Goal: Task Accomplishment & Management: Complete application form

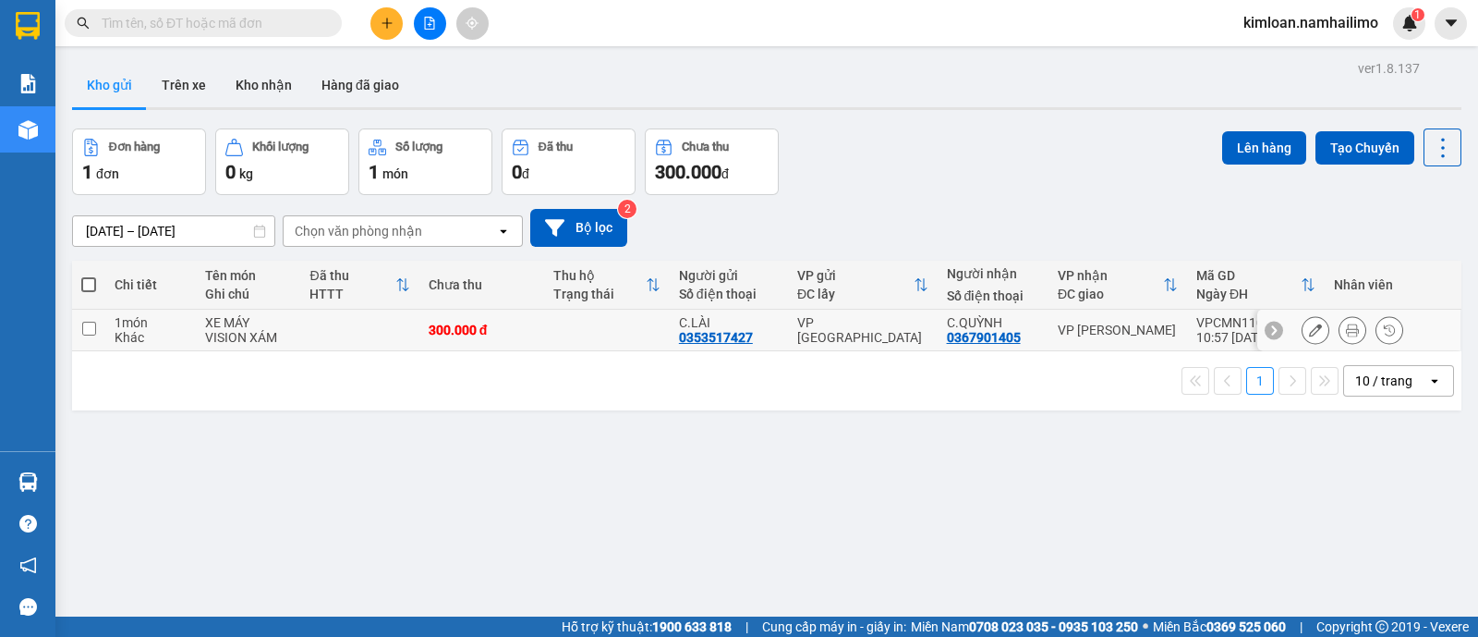
click at [632, 330] on td at bounding box center [607, 331] width 126 height 42
checkbox input "true"
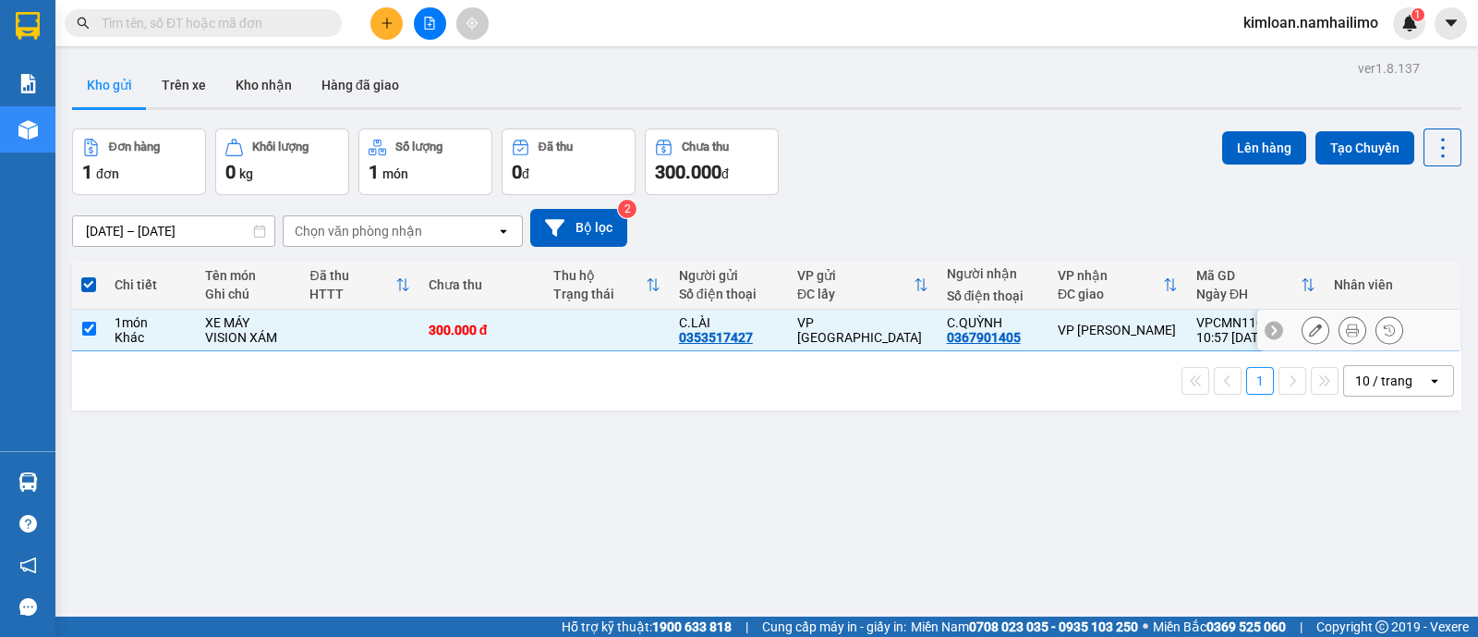
click at [1309, 331] on icon at bounding box center [1315, 329] width 13 height 13
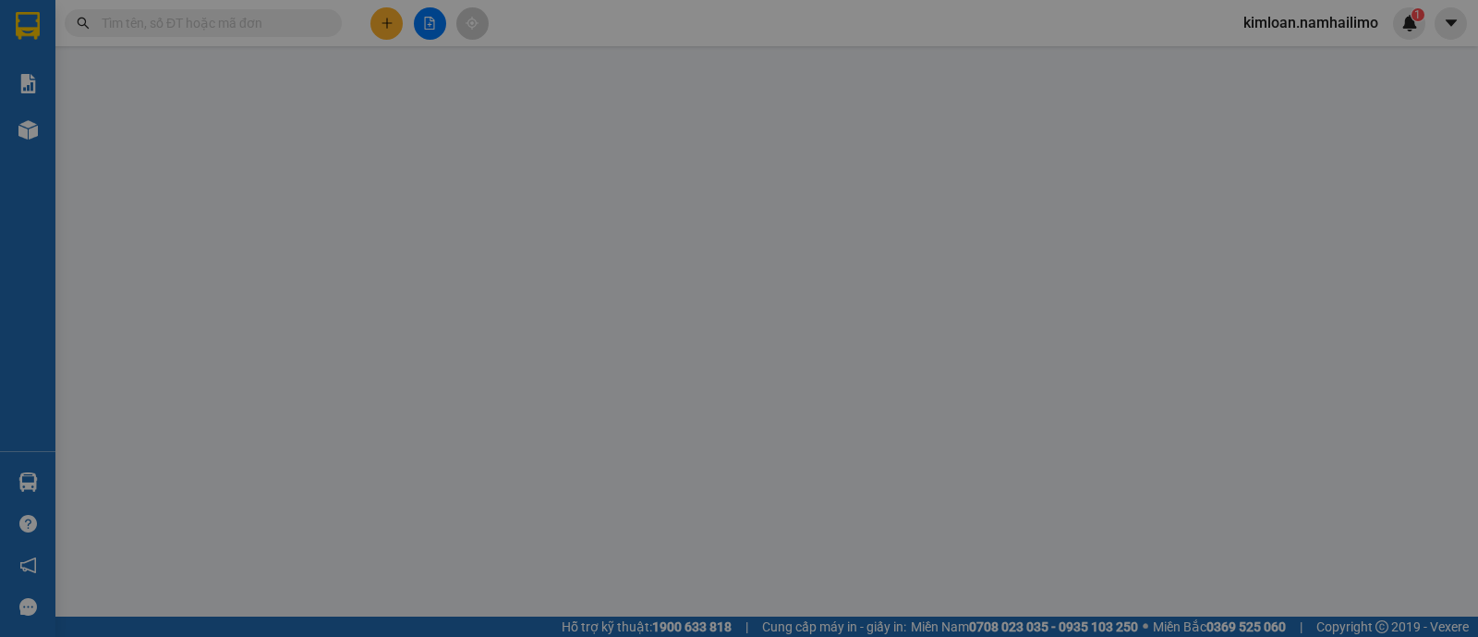
type input "0353517427"
type input "0367901405"
type input "300.000"
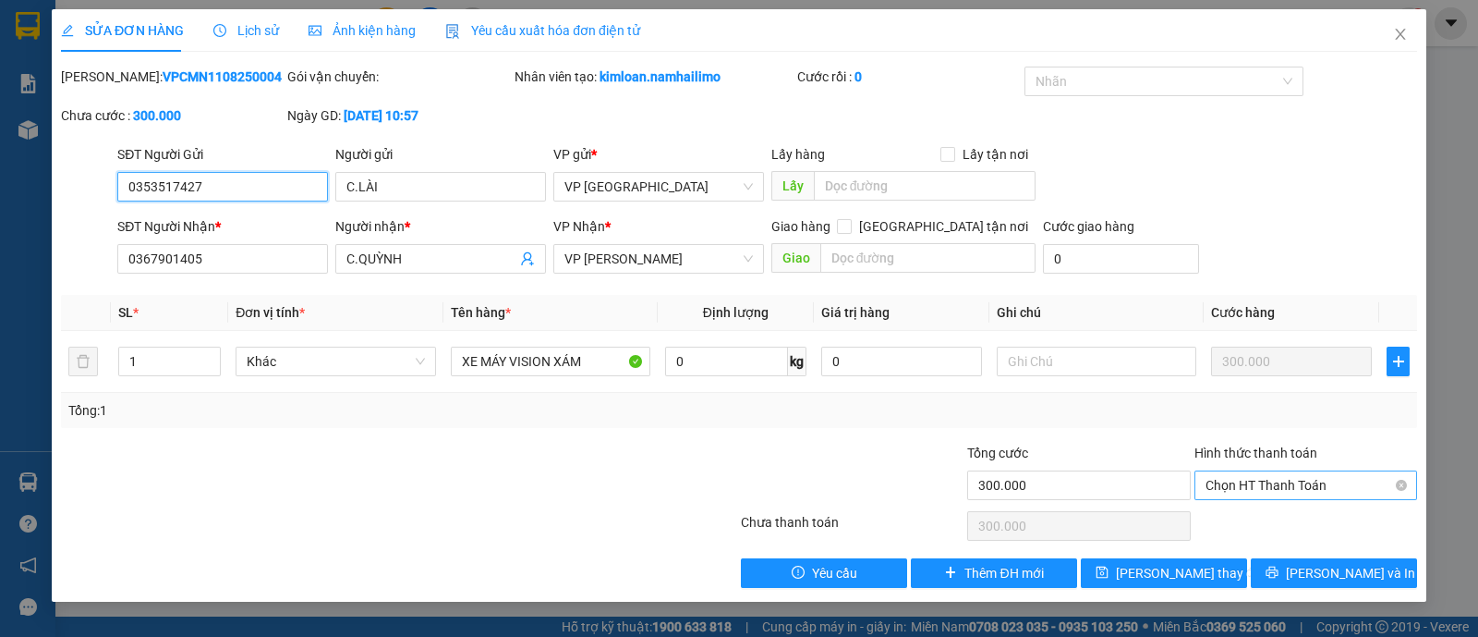
click at [1281, 480] on span "Chọn HT Thanh Toán" at bounding box center [1306, 485] width 200 height 28
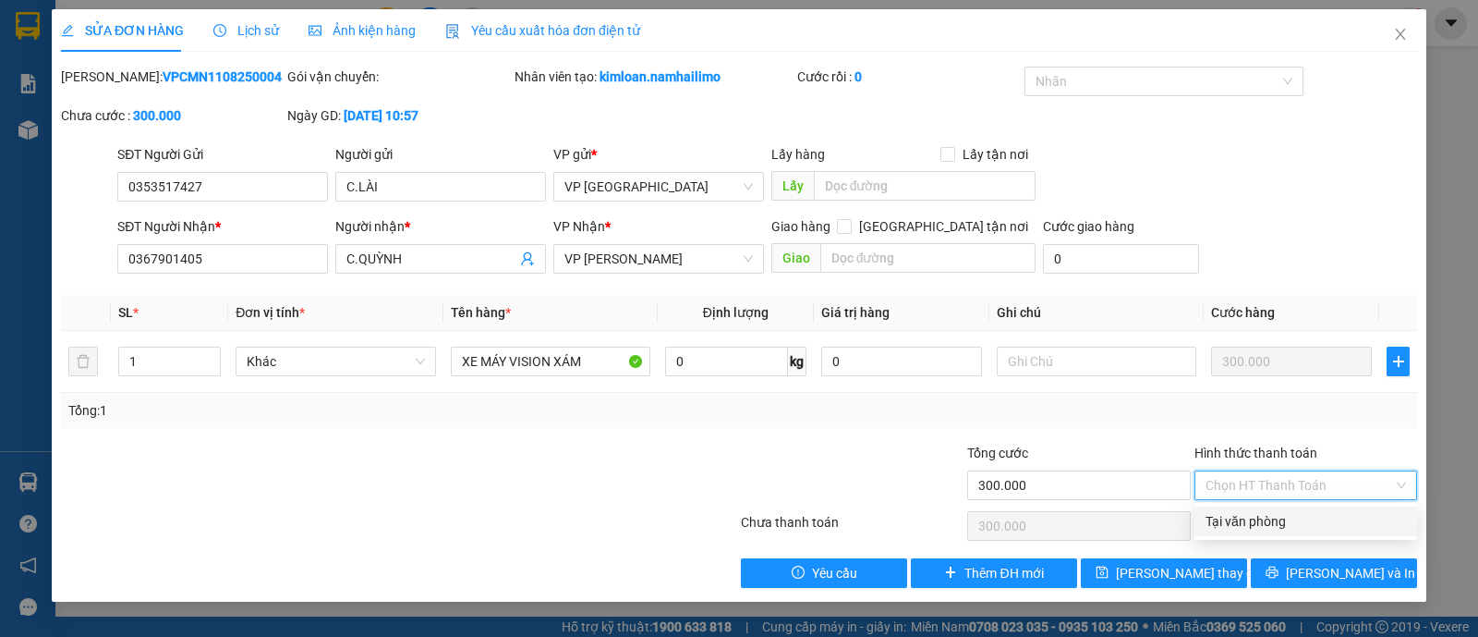
click at [1272, 526] on div "Tại văn phòng" at bounding box center [1306, 521] width 200 height 20
type input "0"
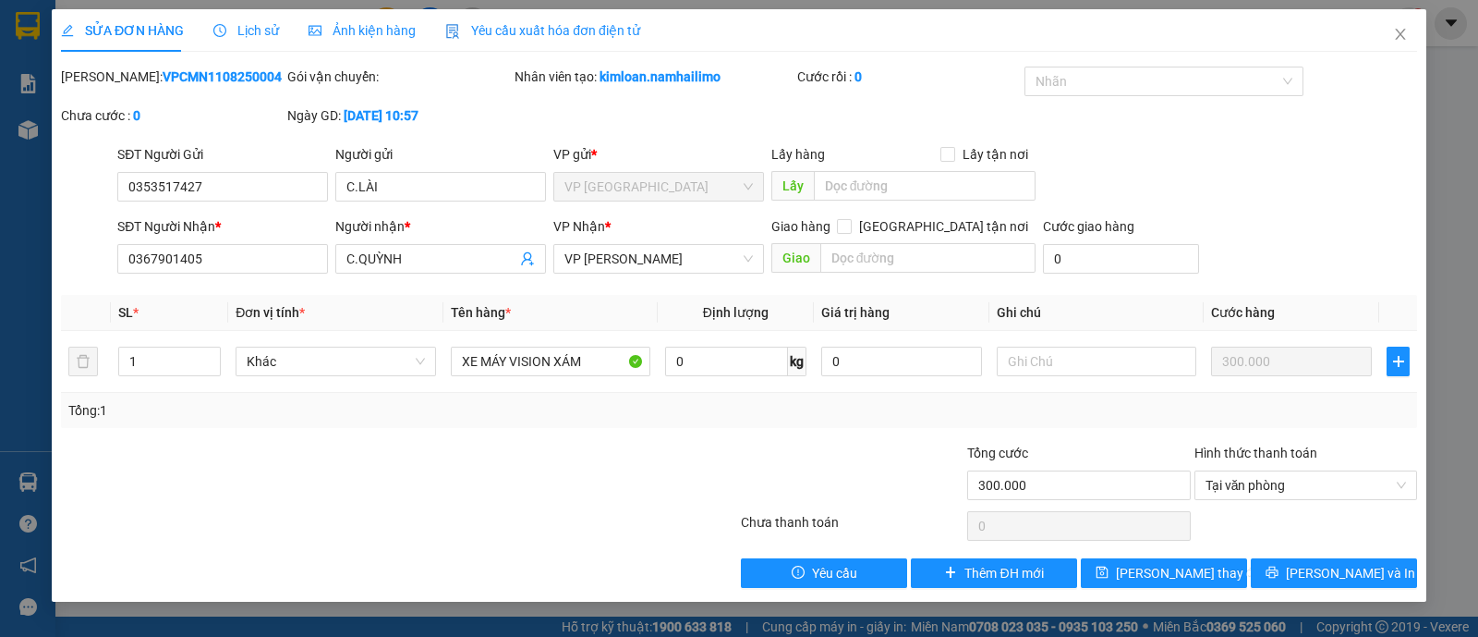
click at [1328, 553] on div "Total Paid Fee 0 Total UnPaid Fee 300.000 Cash Collection Total Fee Mã ĐH: VPCM…" at bounding box center [739, 327] width 1356 height 521
click at [1327, 565] on span "[PERSON_NAME] và In" at bounding box center [1350, 573] width 129 height 20
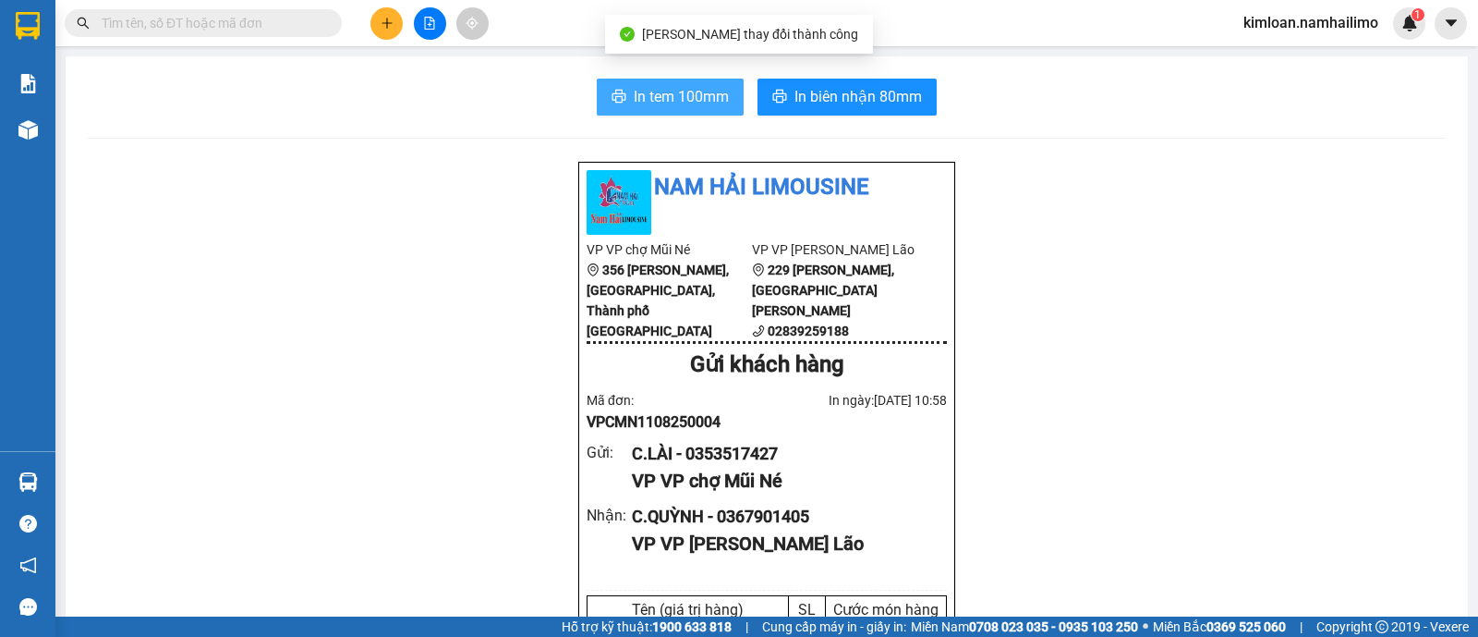
click at [674, 94] on span "In tem 100mm" at bounding box center [681, 96] width 95 height 23
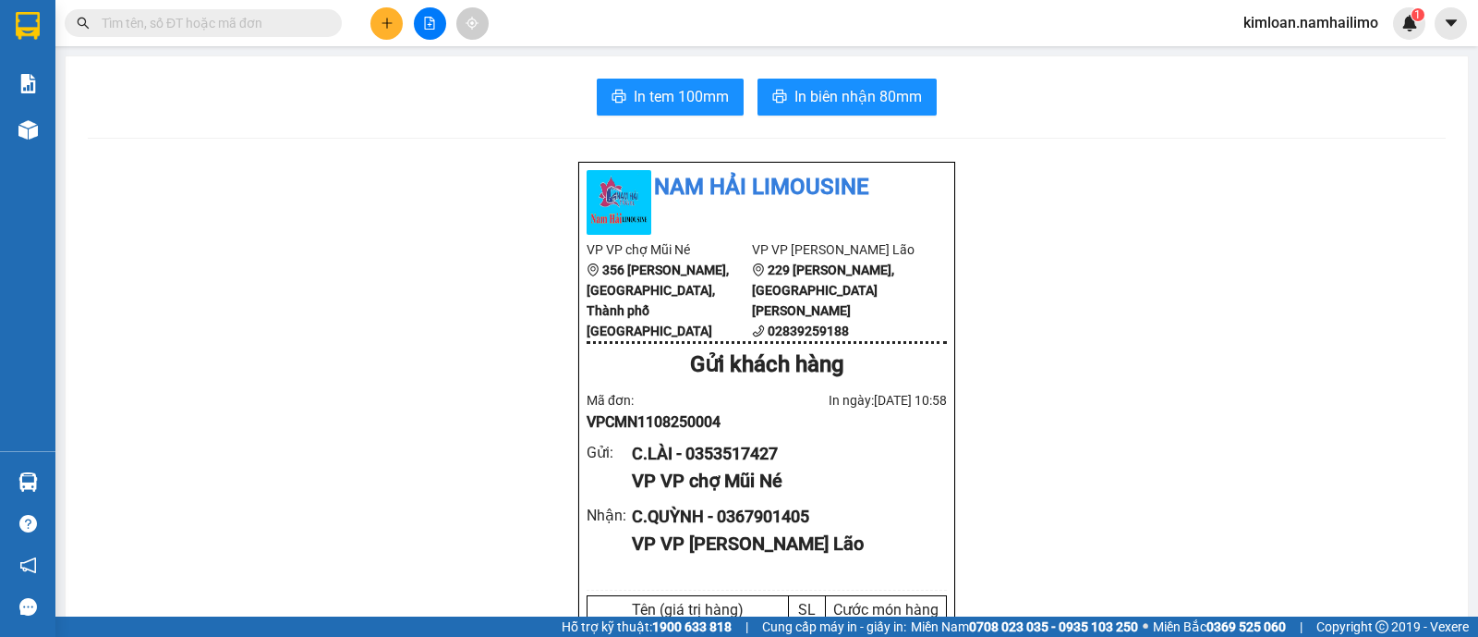
click at [744, 467] on div "C.LÀI - 0353517427" at bounding box center [782, 454] width 300 height 26
copy div "0353517427"
click at [796, 97] on span "In biên nhận 80mm" at bounding box center [859, 96] width 128 height 23
click at [739, 528] on div "C.QUỲNH - 0367901405" at bounding box center [782, 517] width 300 height 26
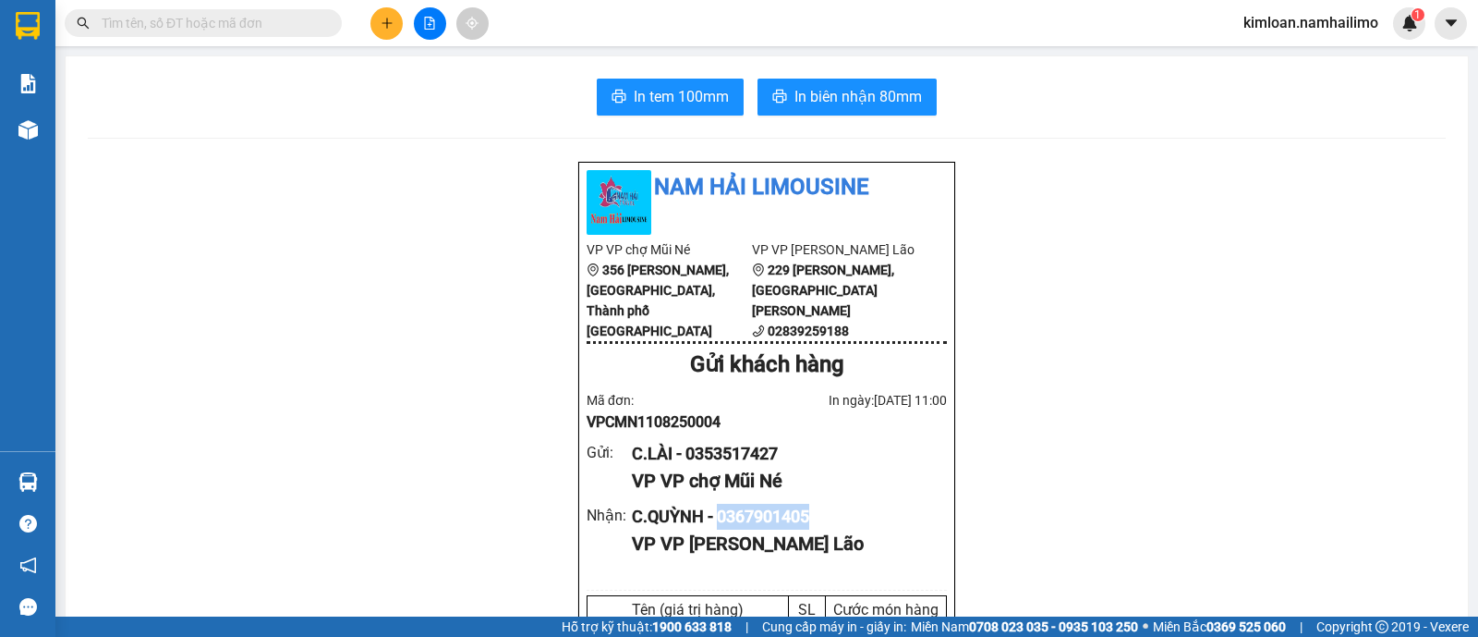
click at [739, 528] on div "C.QUỲNH - 0367901405" at bounding box center [782, 517] width 300 height 26
copy div "0367901405"
click at [835, 105] on span "In biên nhận 80mm" at bounding box center [859, 96] width 128 height 23
click at [835, 93] on span "In biên nhận 80mm" at bounding box center [859, 96] width 128 height 23
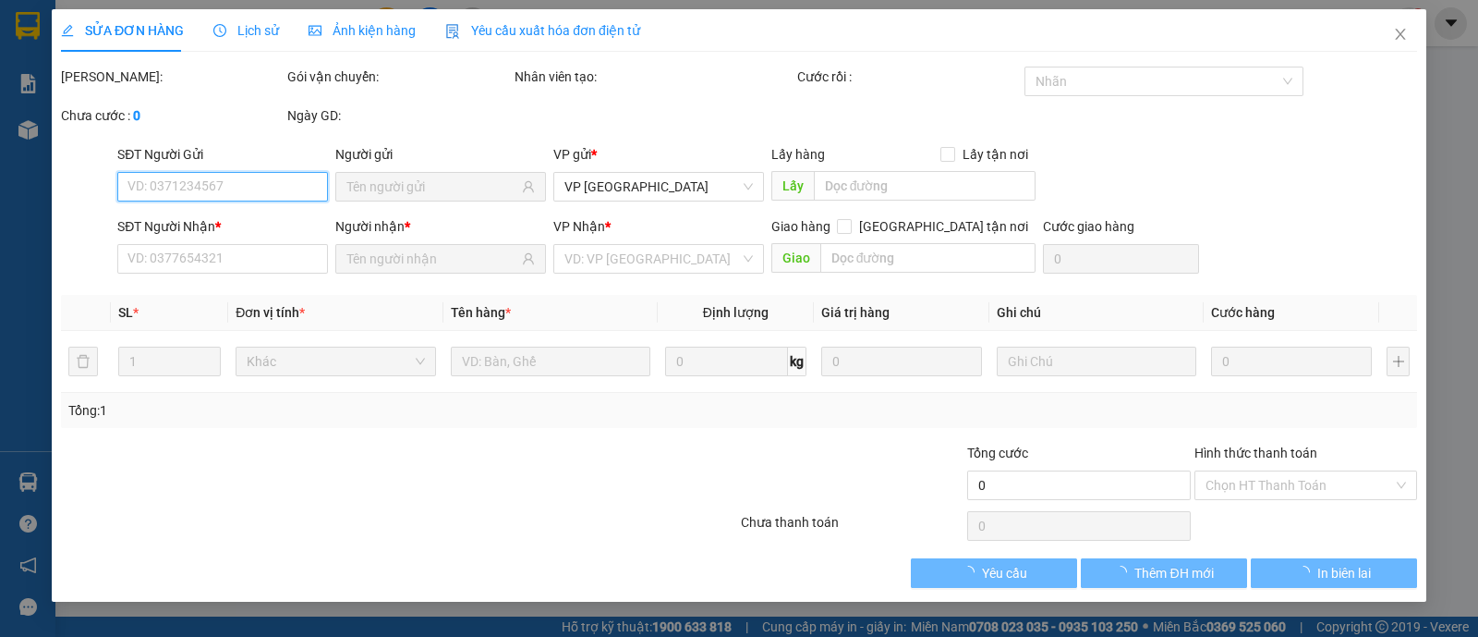
type input "0353517427"
type input "0367901405"
type input "300.000"
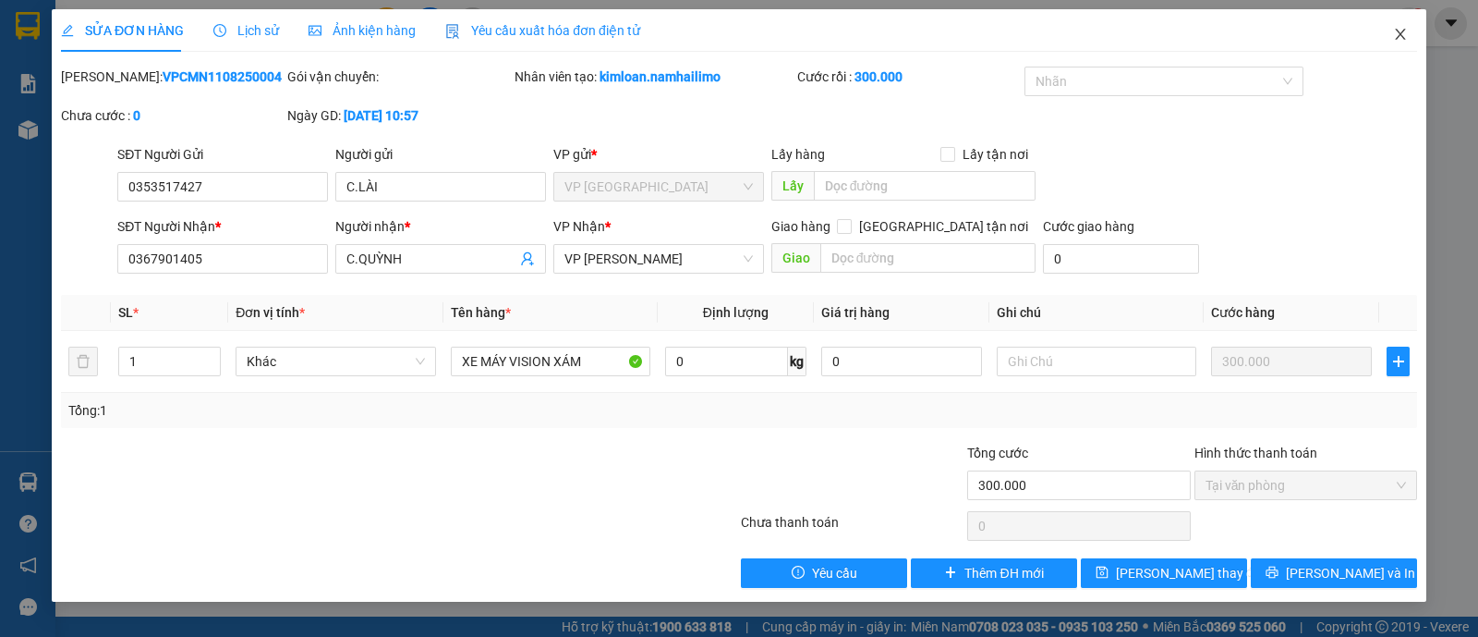
click at [1414, 41] on span "Close" at bounding box center [1401, 35] width 52 height 52
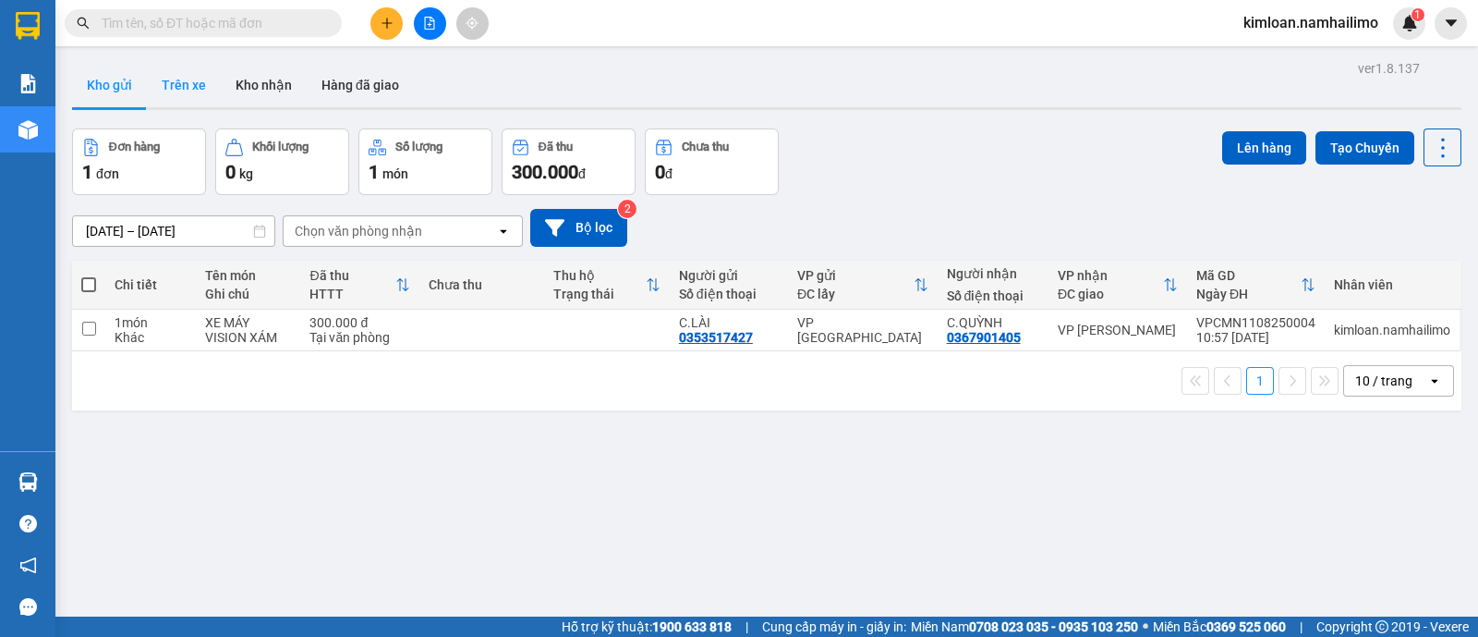
click at [192, 75] on button "Trên xe" at bounding box center [184, 85] width 74 height 44
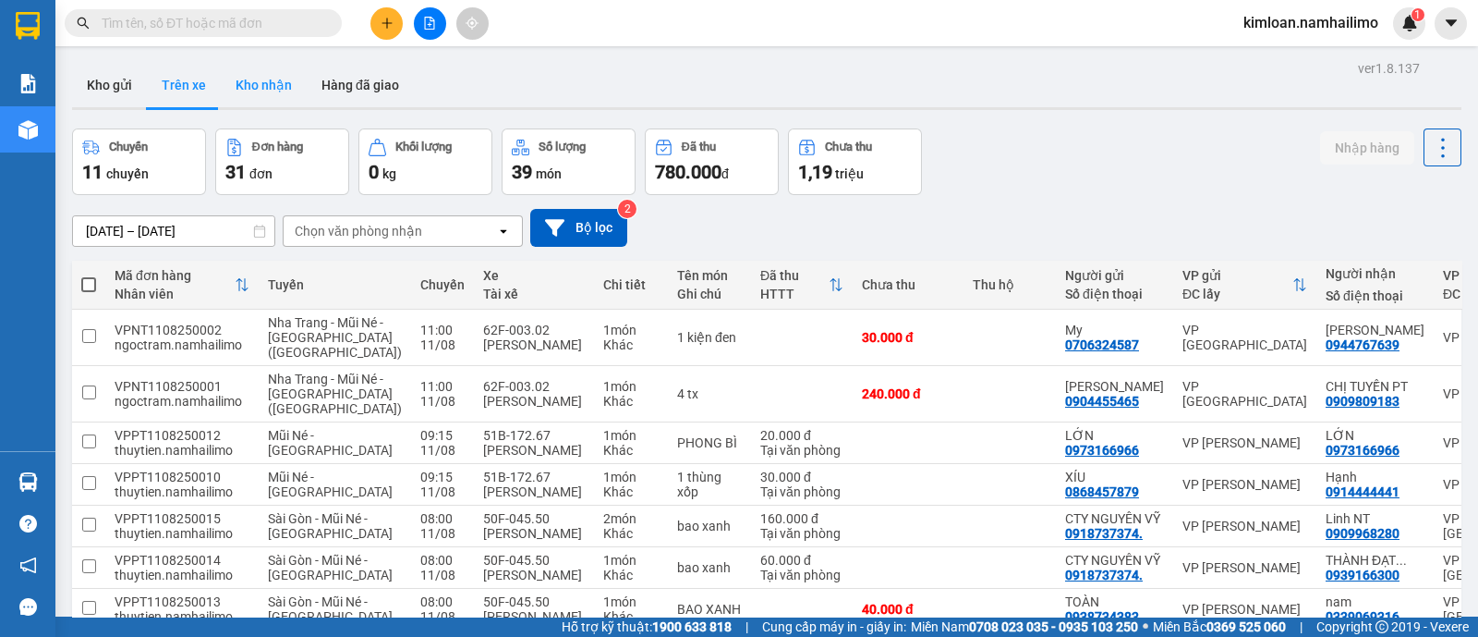
click at [249, 78] on button "Kho nhận" at bounding box center [264, 85] width 86 height 44
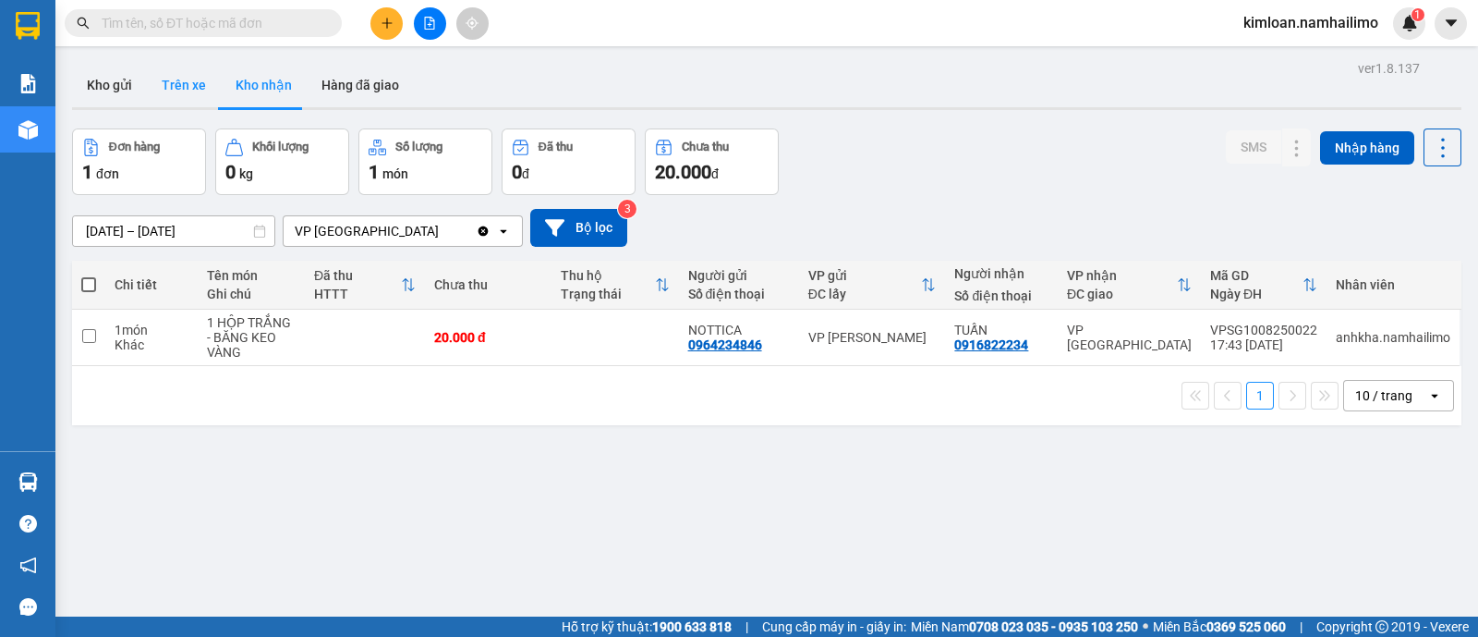
click at [195, 84] on button "Trên xe" at bounding box center [184, 85] width 74 height 44
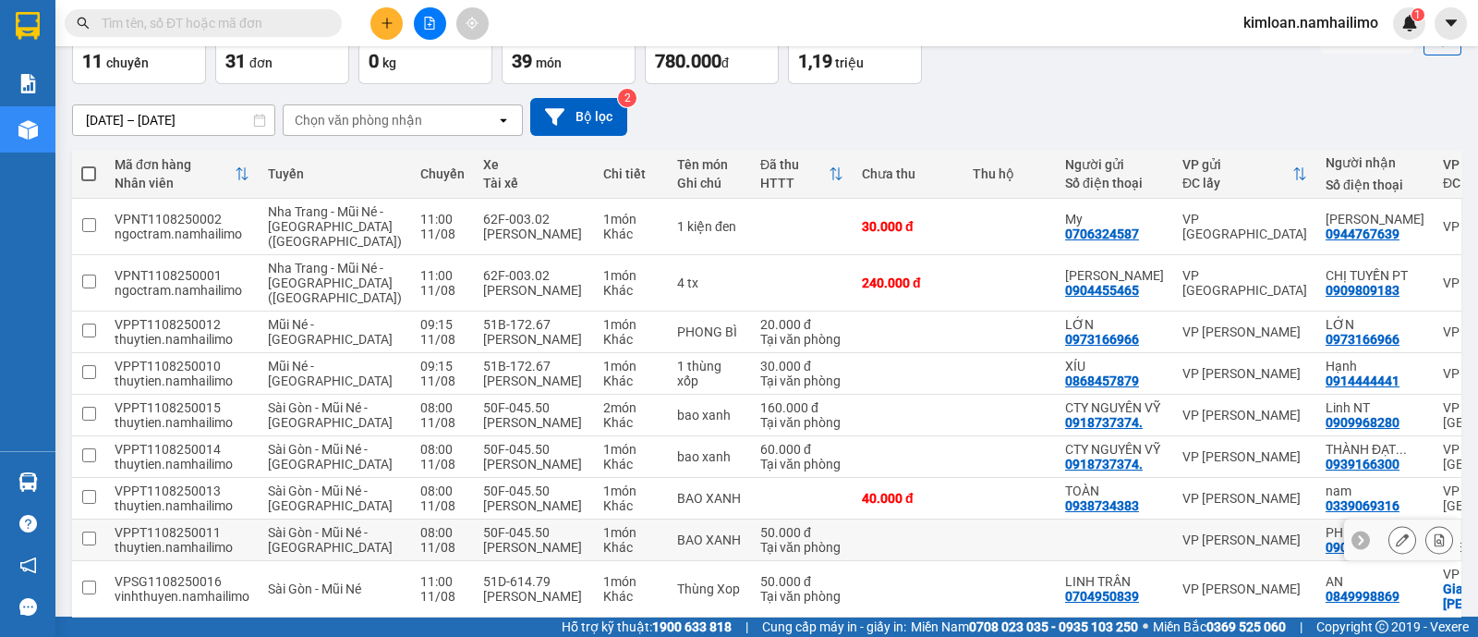
scroll to position [75, 0]
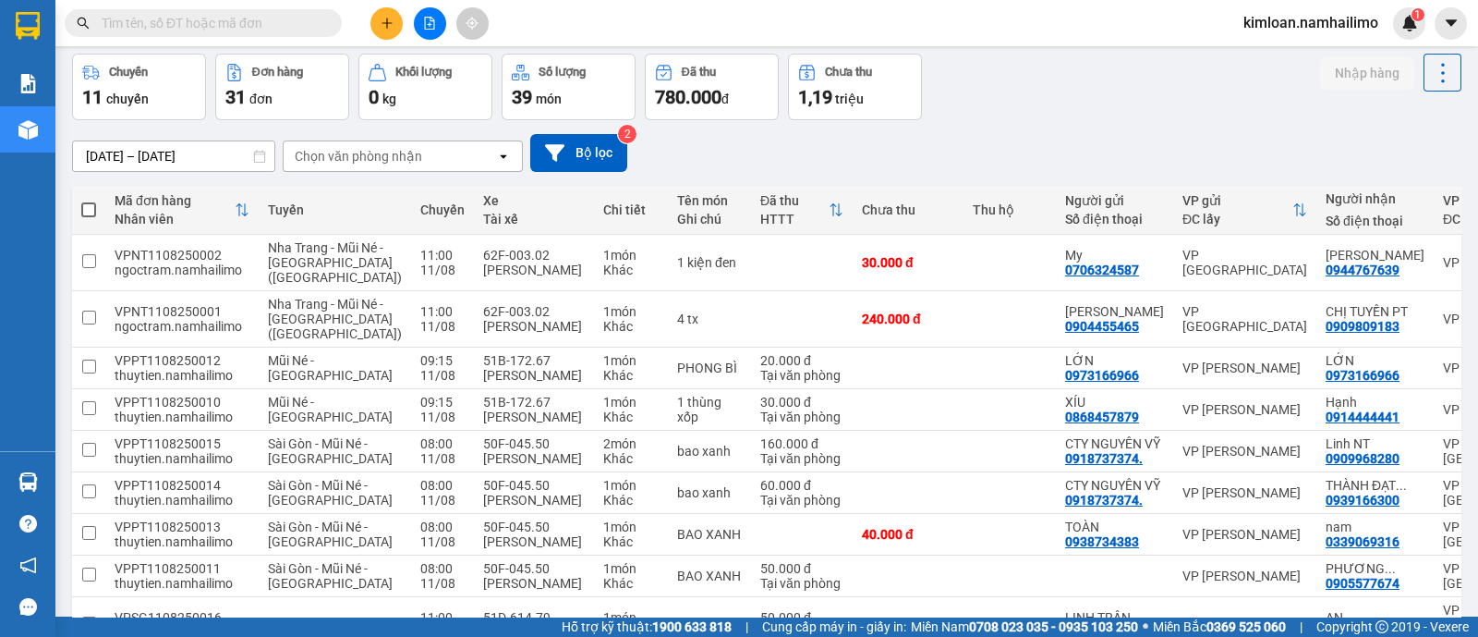
click at [282, 25] on input "text" at bounding box center [211, 23] width 218 height 20
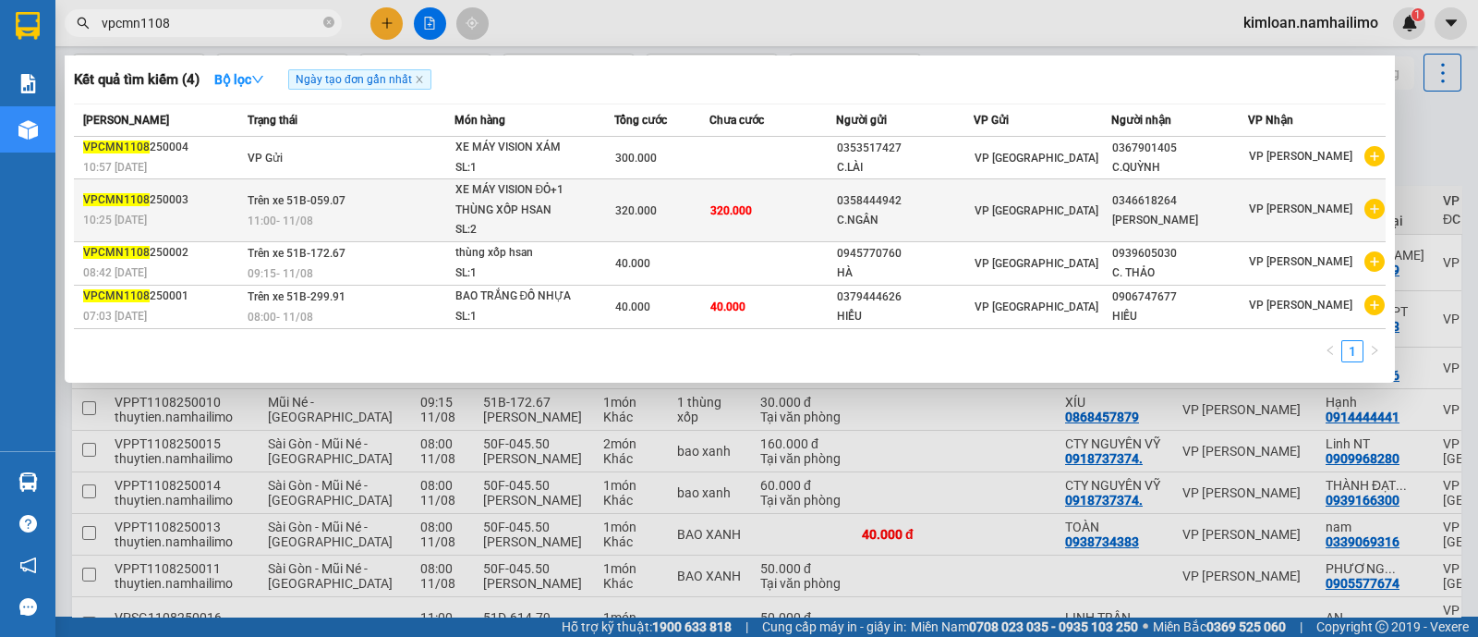
type input "vpcmn1108"
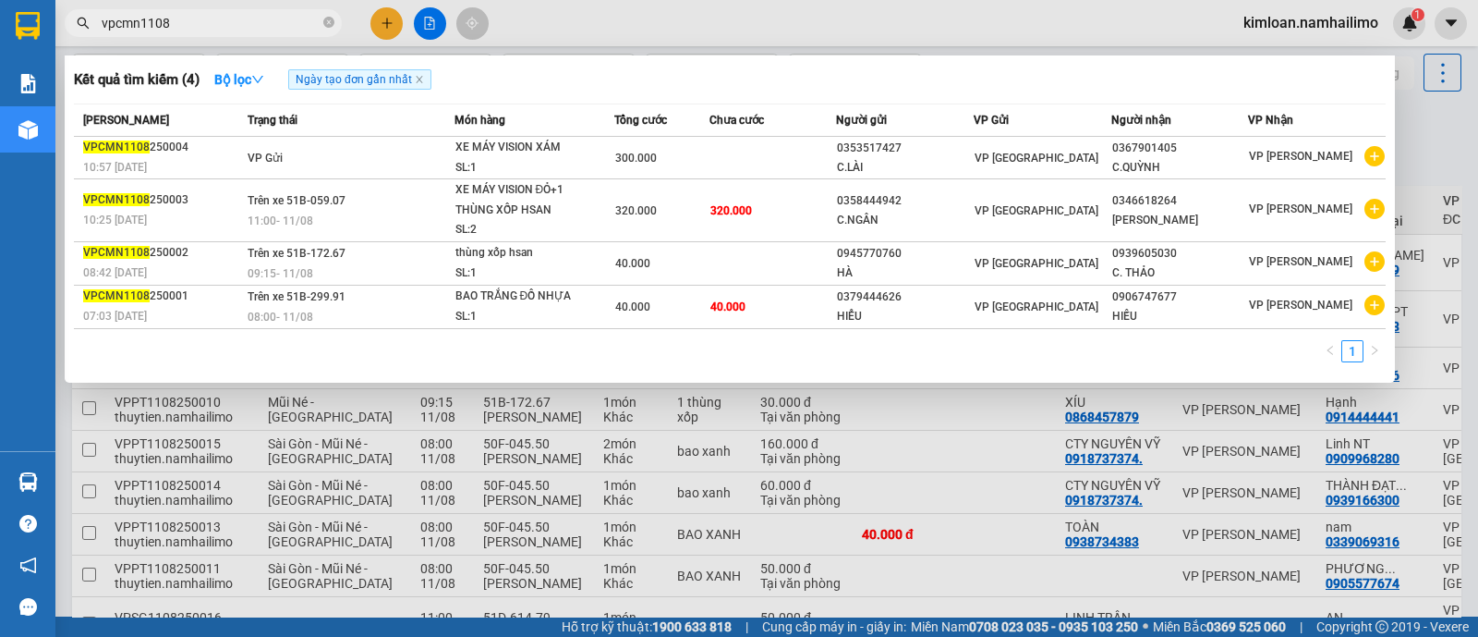
click at [1014, 220] on td "VP [GEOGRAPHIC_DATA]" at bounding box center [1043, 210] width 138 height 63
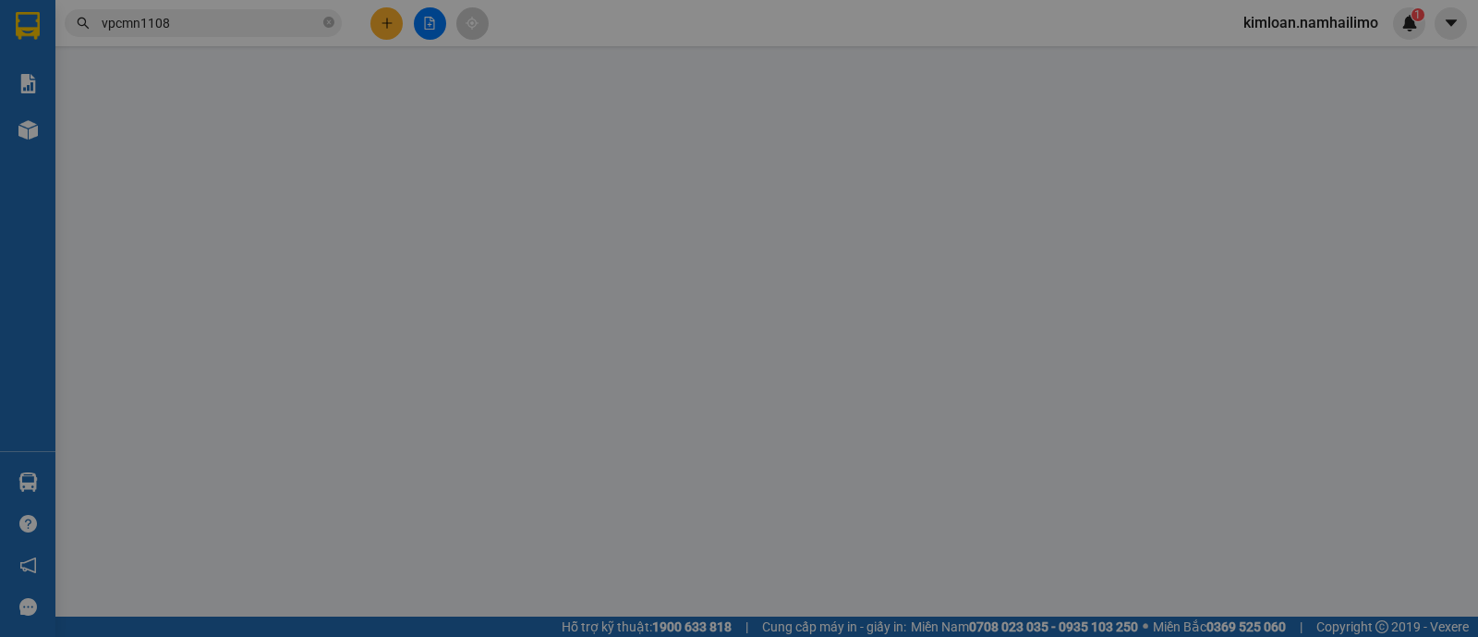
type input "0358444942"
type input "0346618264"
type input "320.000"
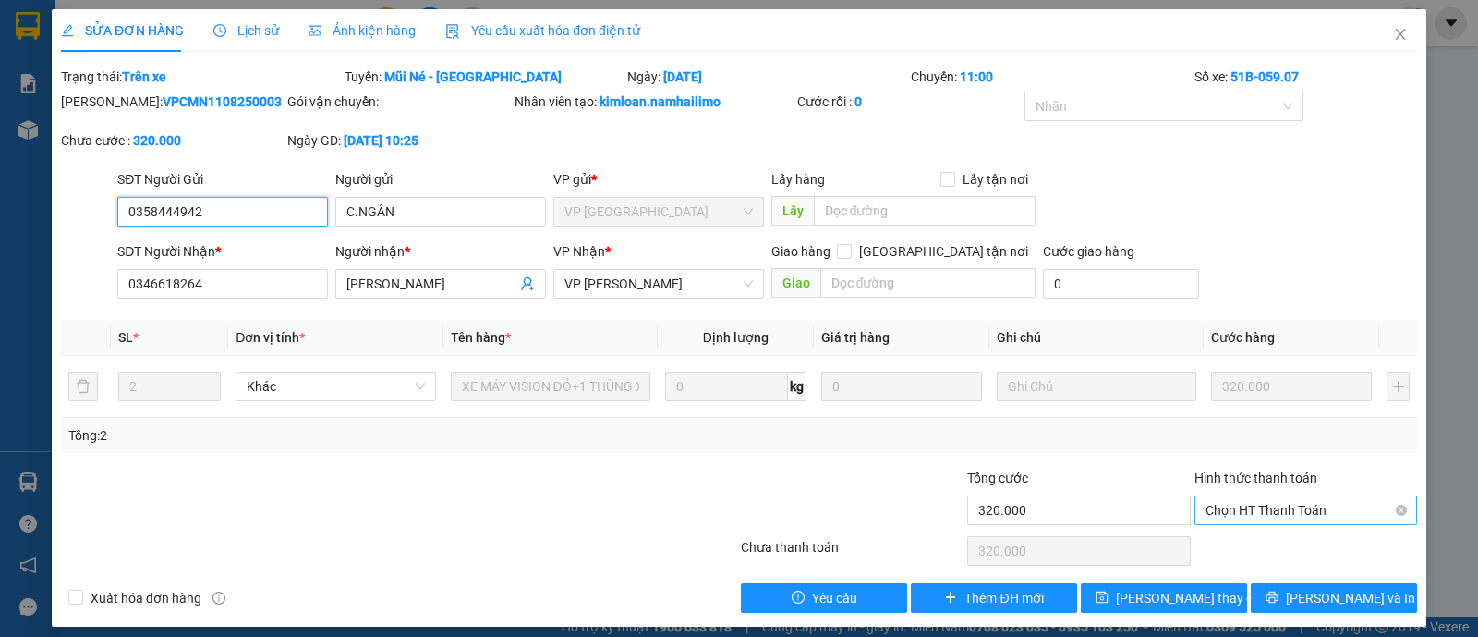
click at [1264, 501] on span "Chọn HT Thanh Toán" at bounding box center [1306, 510] width 200 height 28
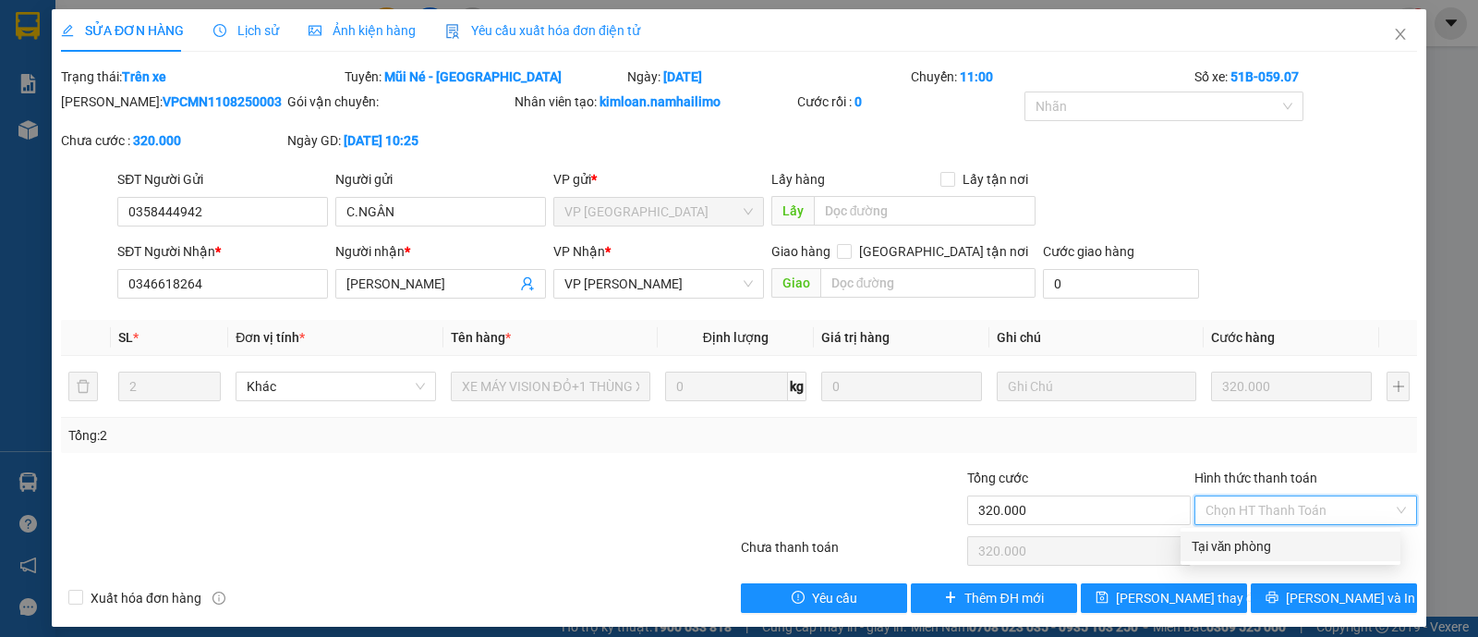
click at [1261, 538] on div "Tại văn phòng" at bounding box center [1291, 546] width 198 height 20
type input "0"
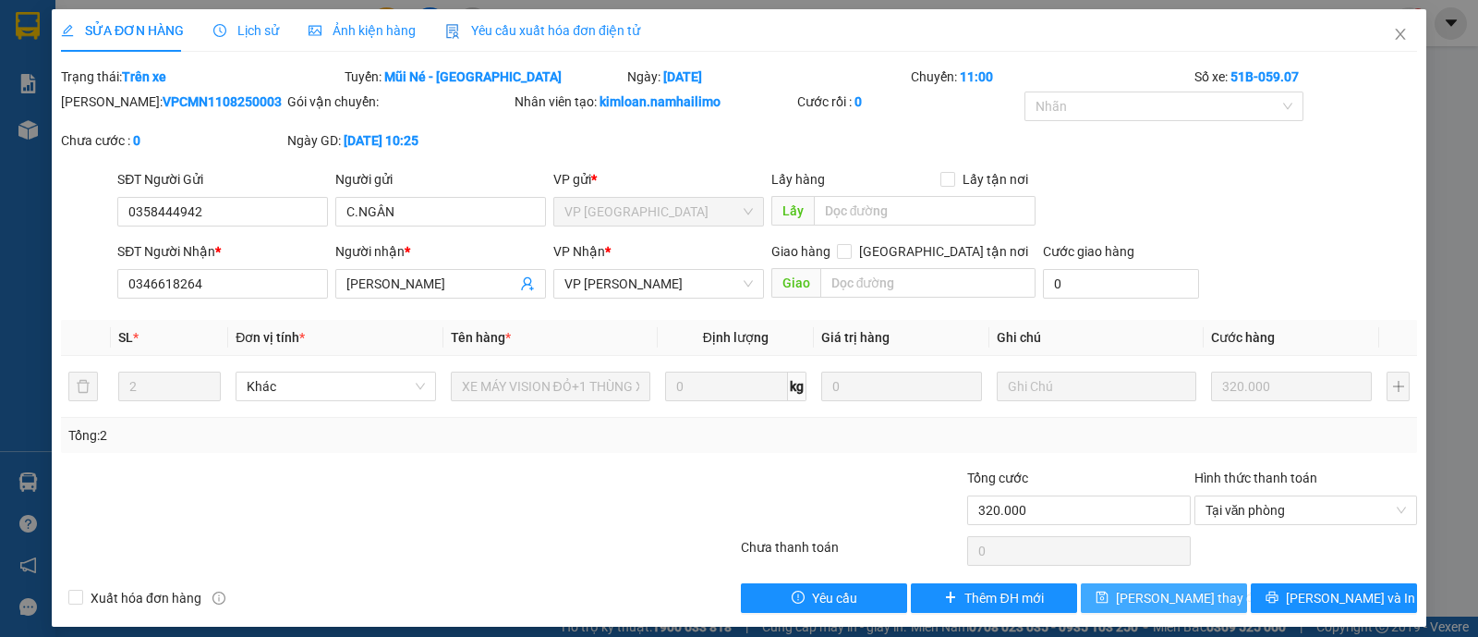
click at [1185, 593] on span "[PERSON_NAME] thay đổi" at bounding box center [1190, 598] width 148 height 20
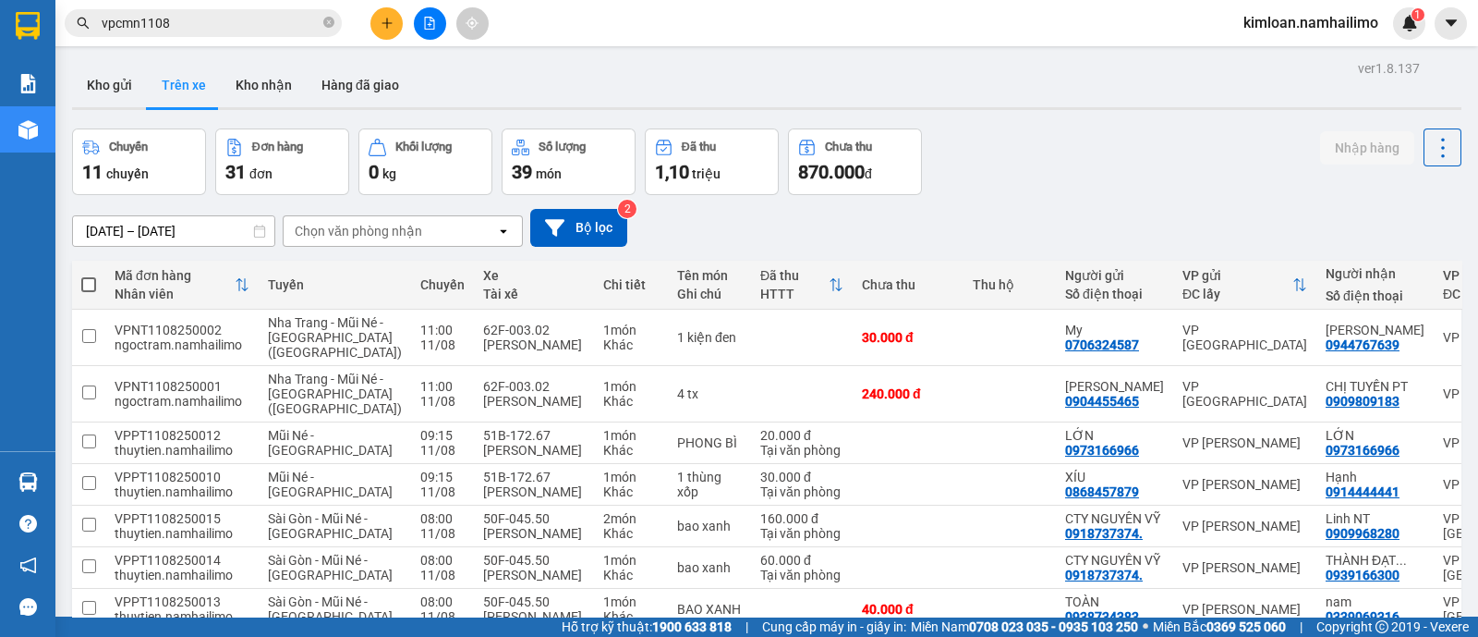
click at [221, 21] on input "vpcmn1108" at bounding box center [211, 23] width 218 height 20
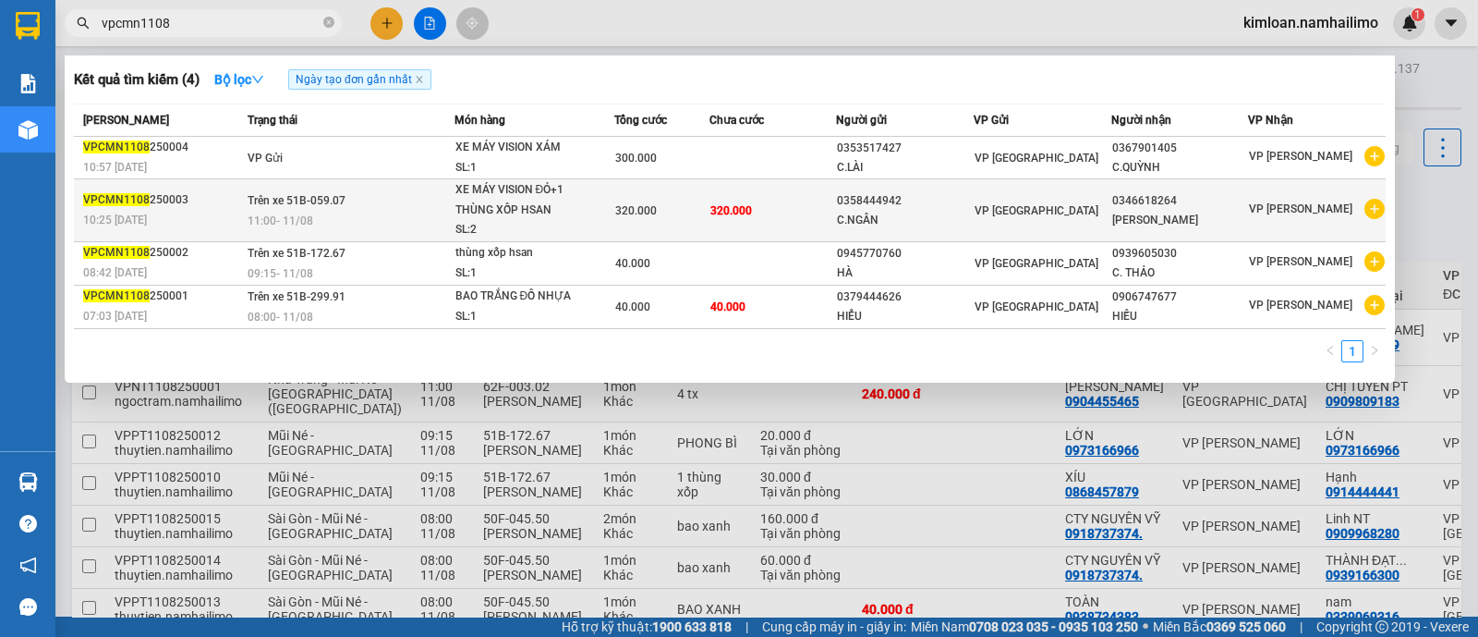
click at [378, 200] on td "Trên xe 51B-059.07 11:00 [DATE]" at bounding box center [349, 210] width 212 height 63
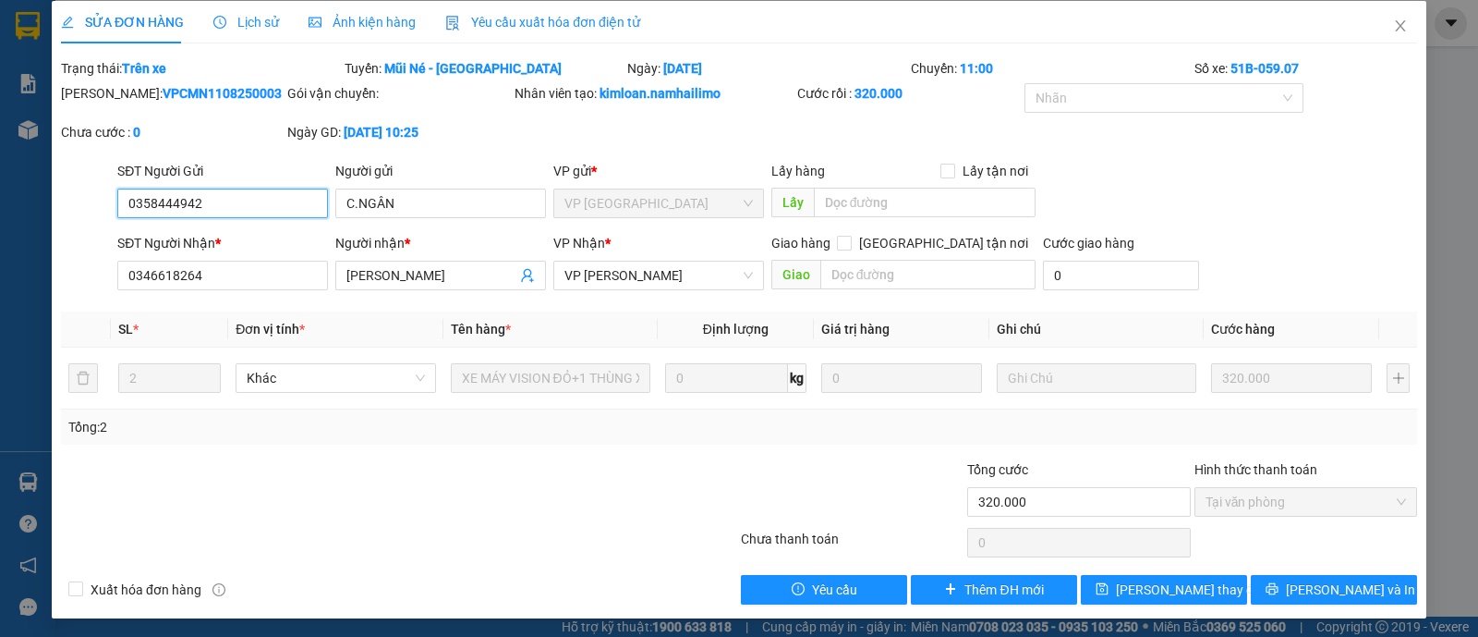
scroll to position [10, 0]
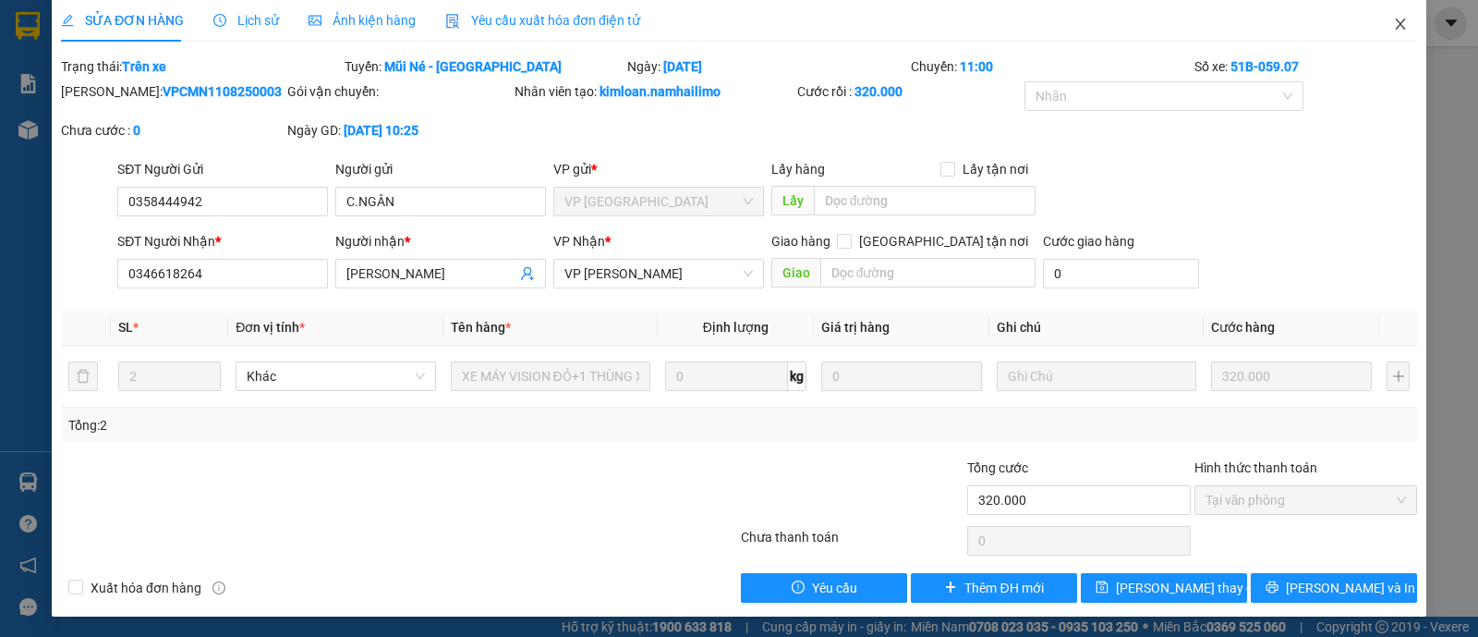
click at [1393, 27] on icon "close" at bounding box center [1400, 24] width 15 height 15
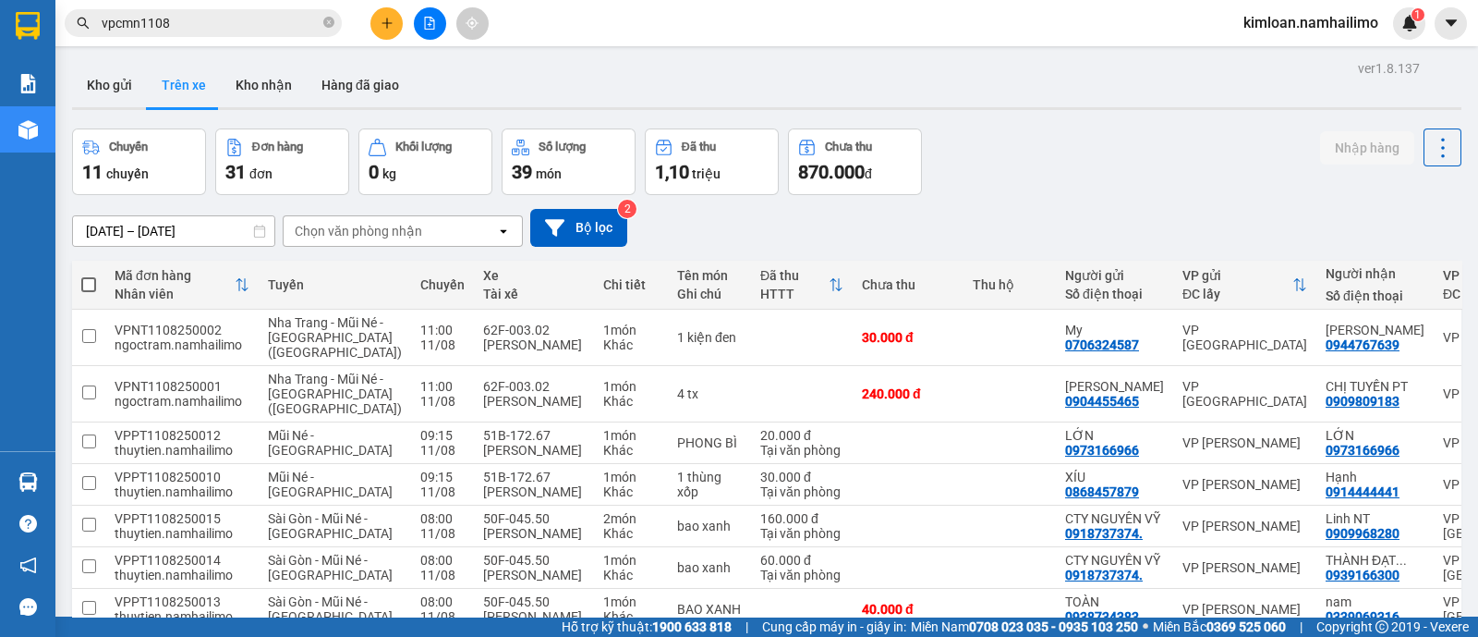
click at [176, 20] on input "vpcmn1108" at bounding box center [211, 23] width 218 height 20
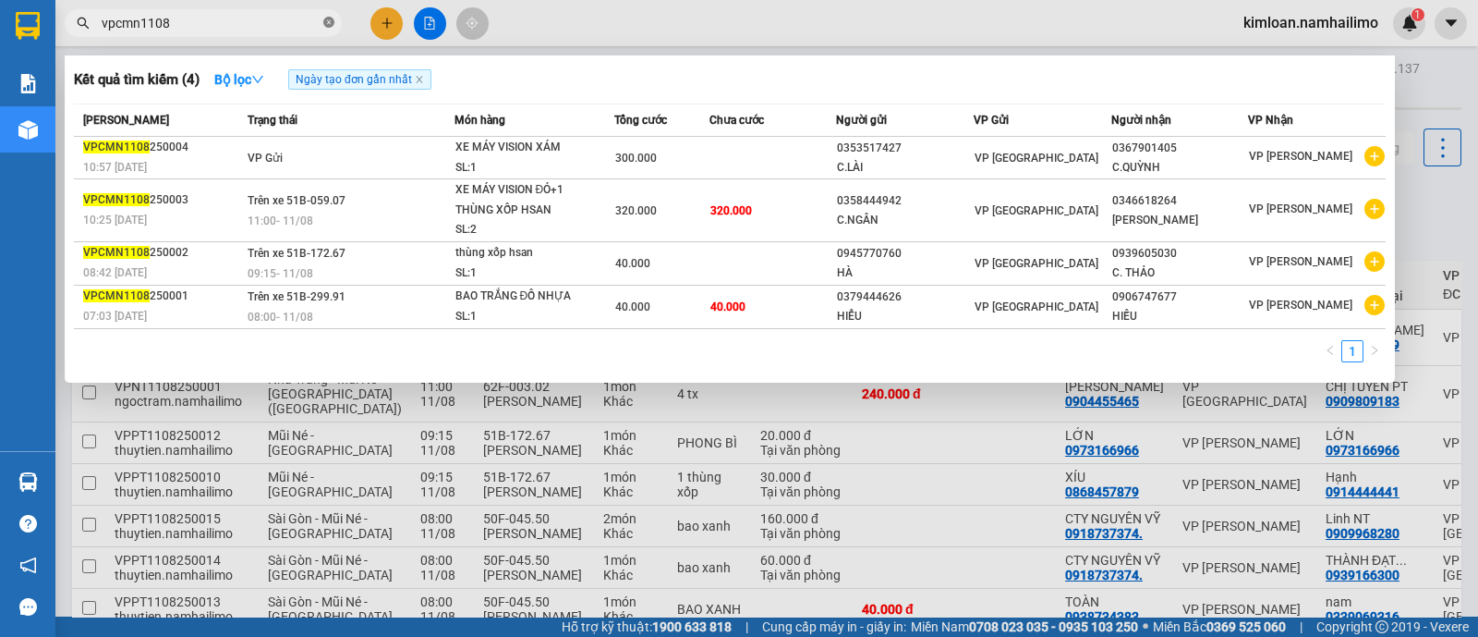
click at [326, 25] on icon "close-circle" at bounding box center [328, 22] width 11 height 11
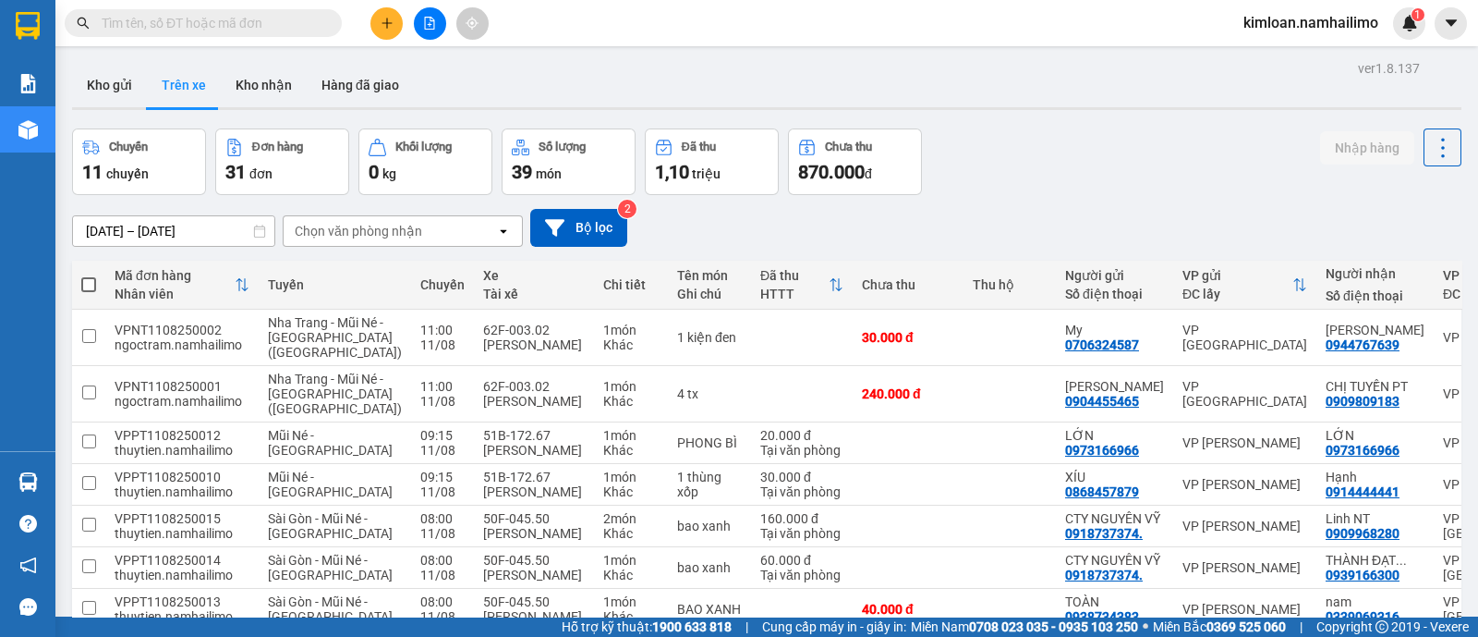
click at [250, 28] on input "text" at bounding box center [211, 23] width 218 height 20
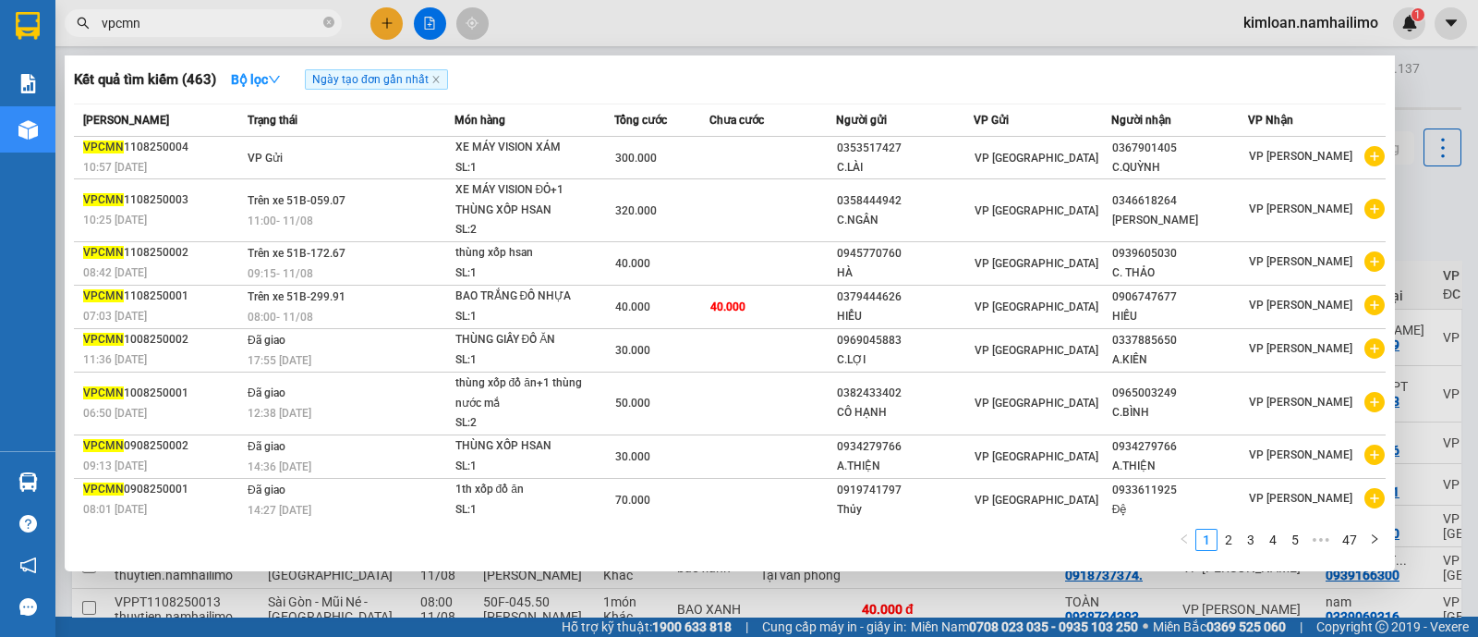
type input "vpcmn"
click at [1440, 99] on div at bounding box center [739, 318] width 1478 height 637
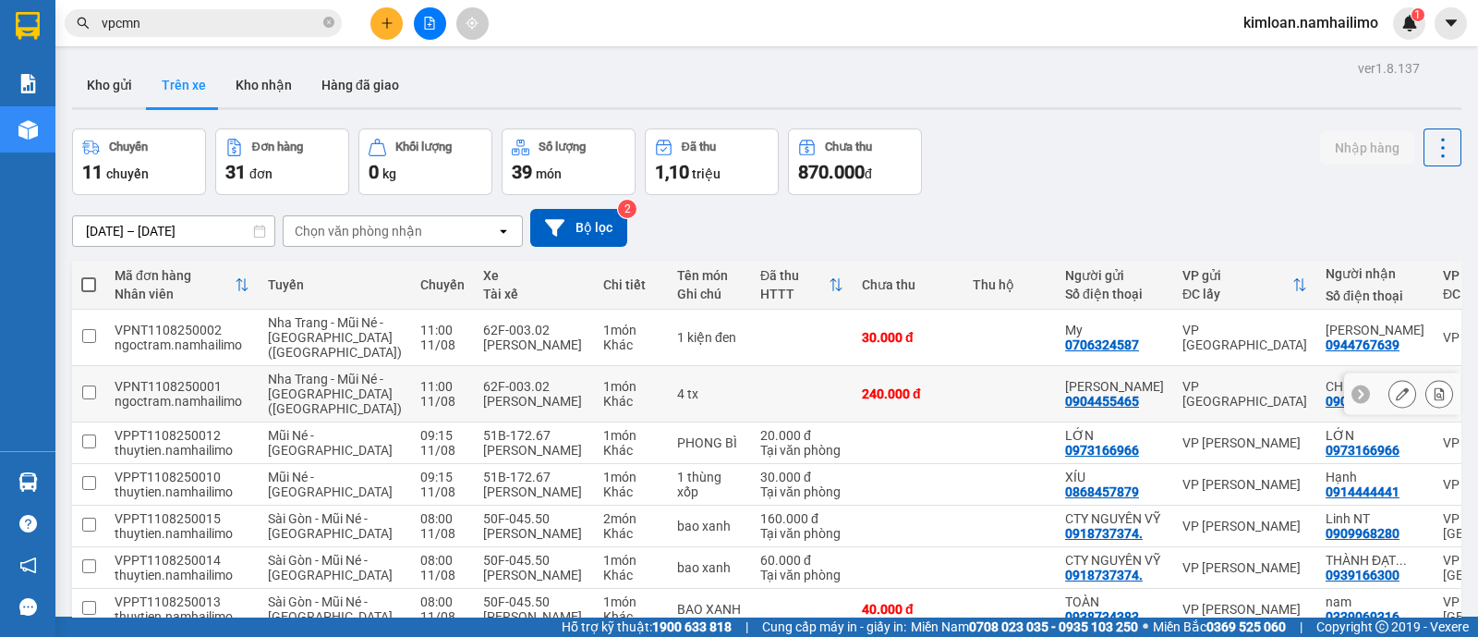
click at [751, 380] on td at bounding box center [802, 394] width 102 height 56
checkbox input "true"
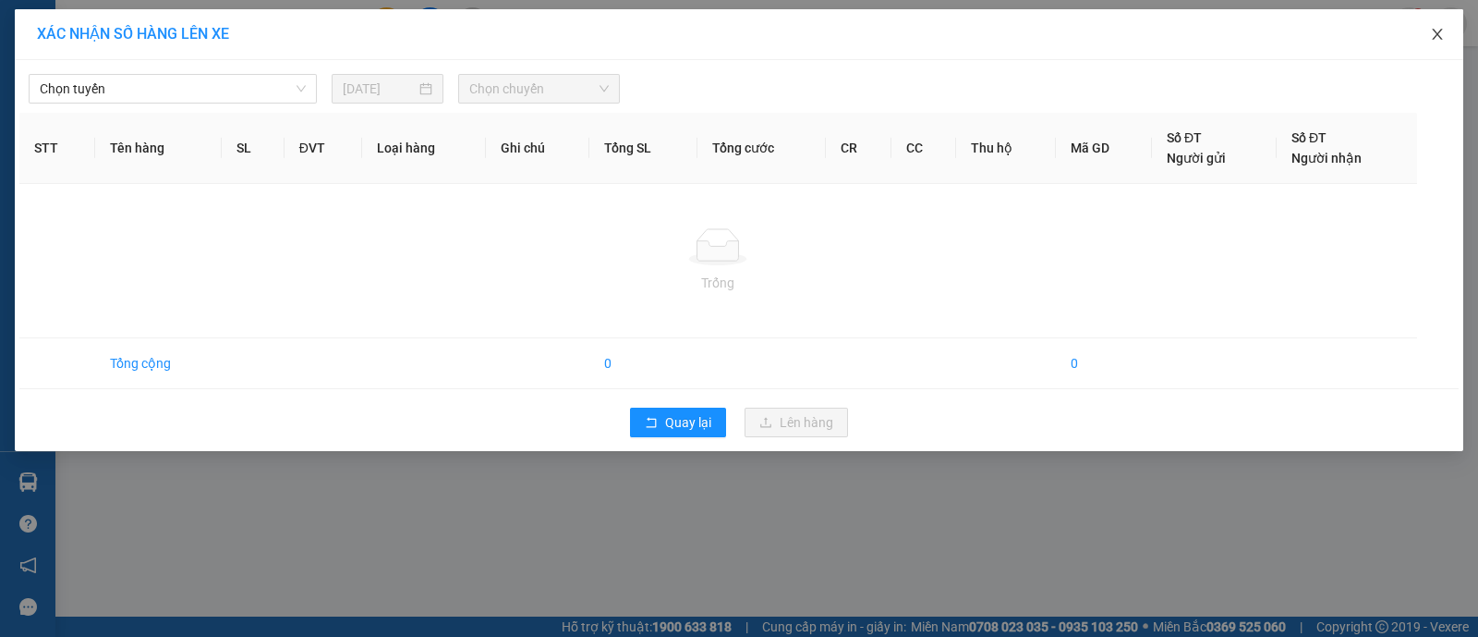
click at [1446, 39] on span "Close" at bounding box center [1438, 35] width 52 height 52
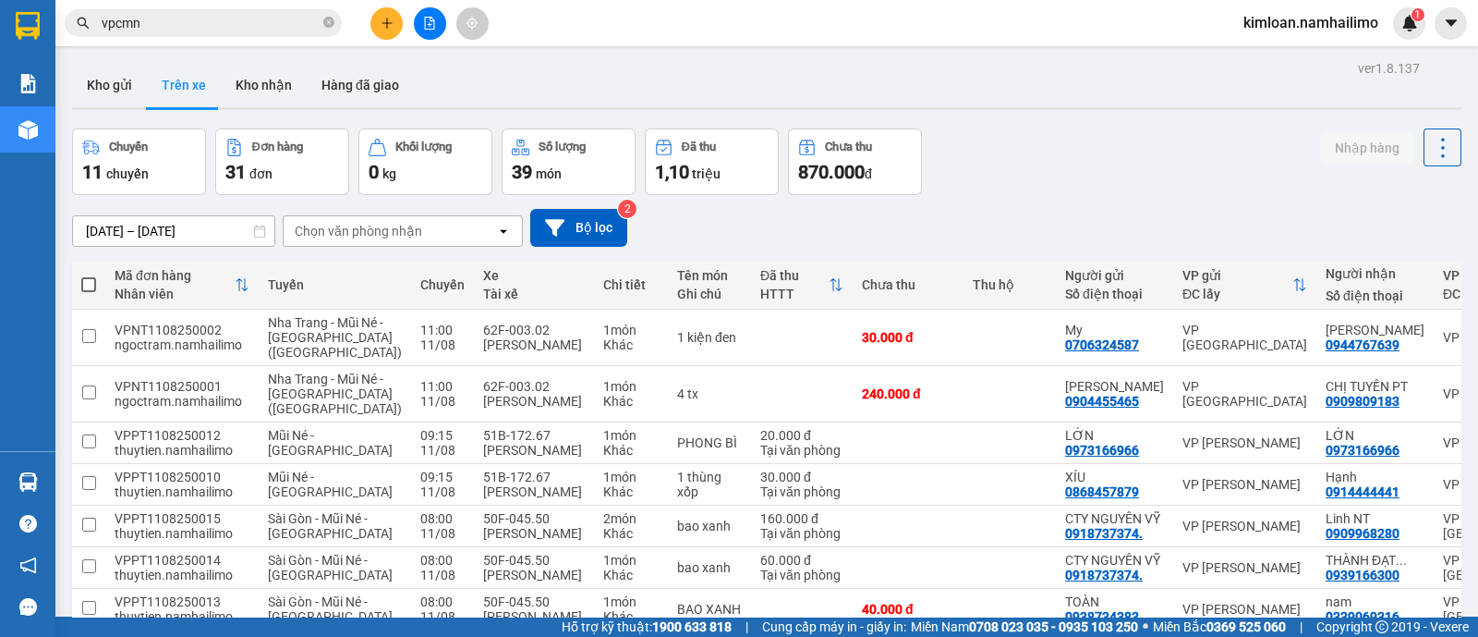
click at [171, 9] on span "vpcmn" at bounding box center [203, 23] width 277 height 28
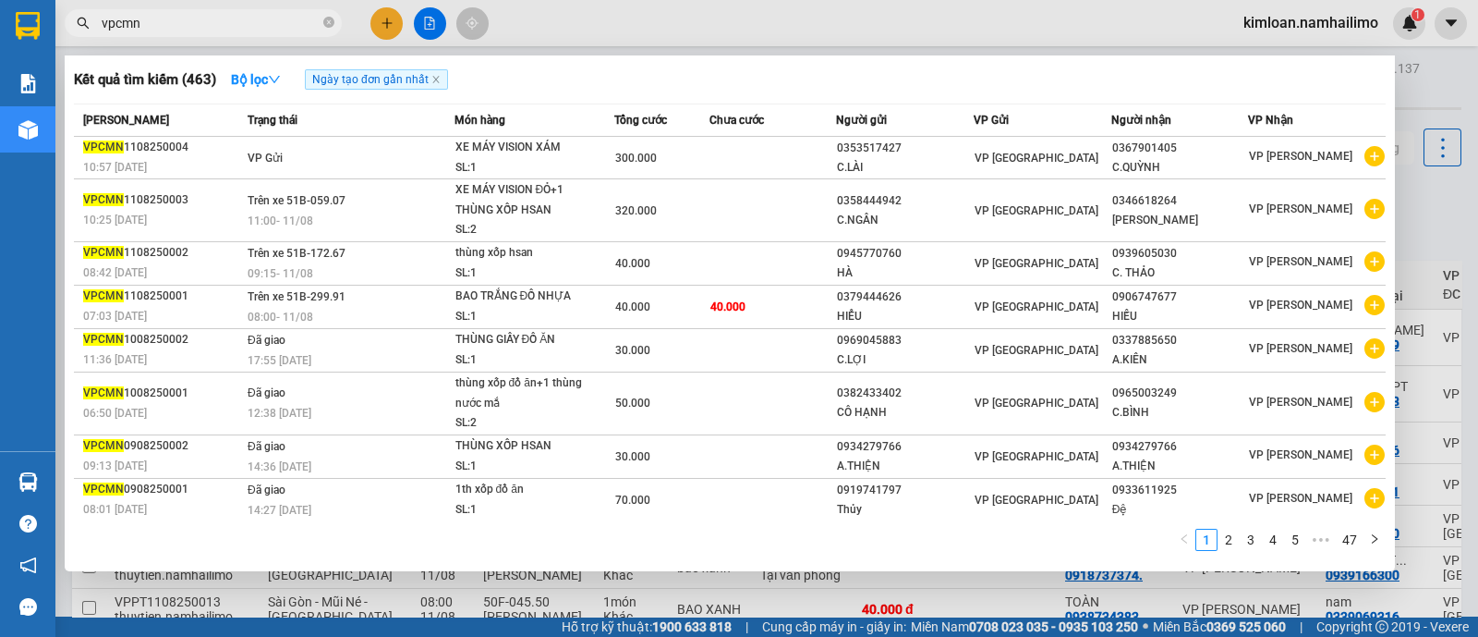
click at [180, 25] on input "vpcmn" at bounding box center [211, 23] width 218 height 20
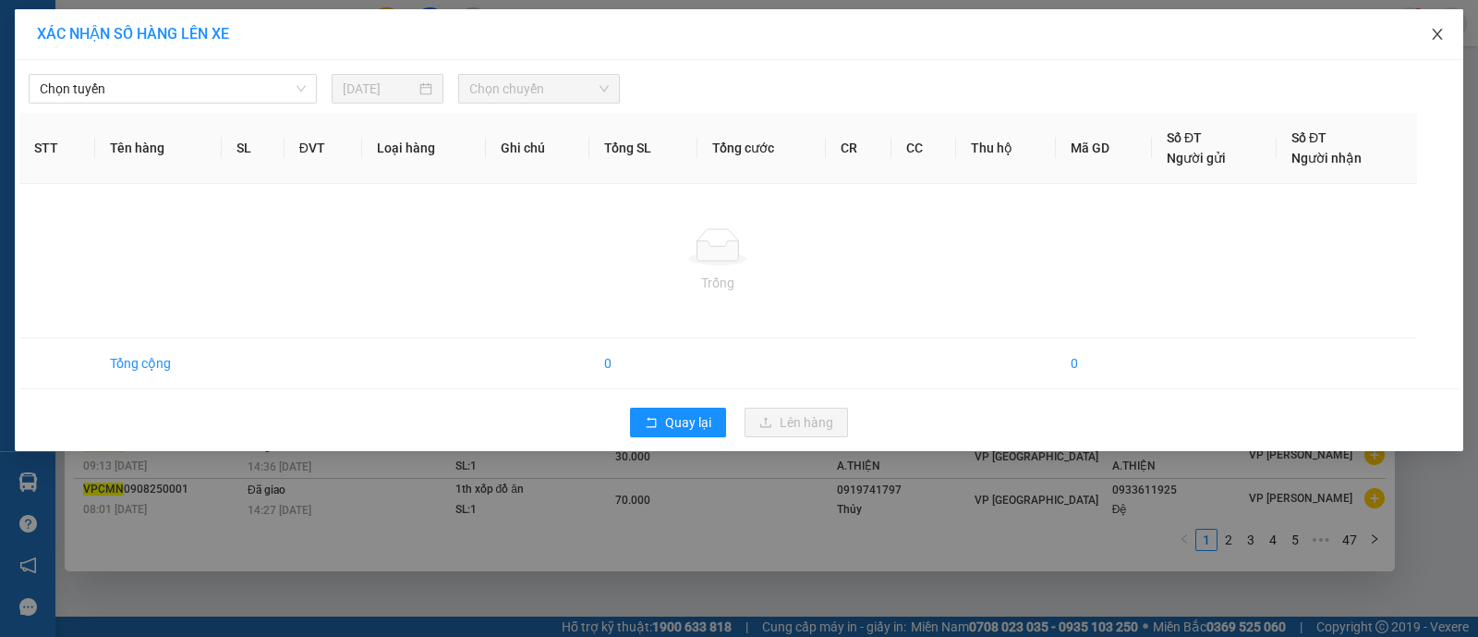
click at [1442, 31] on icon "close" at bounding box center [1437, 34] width 15 height 15
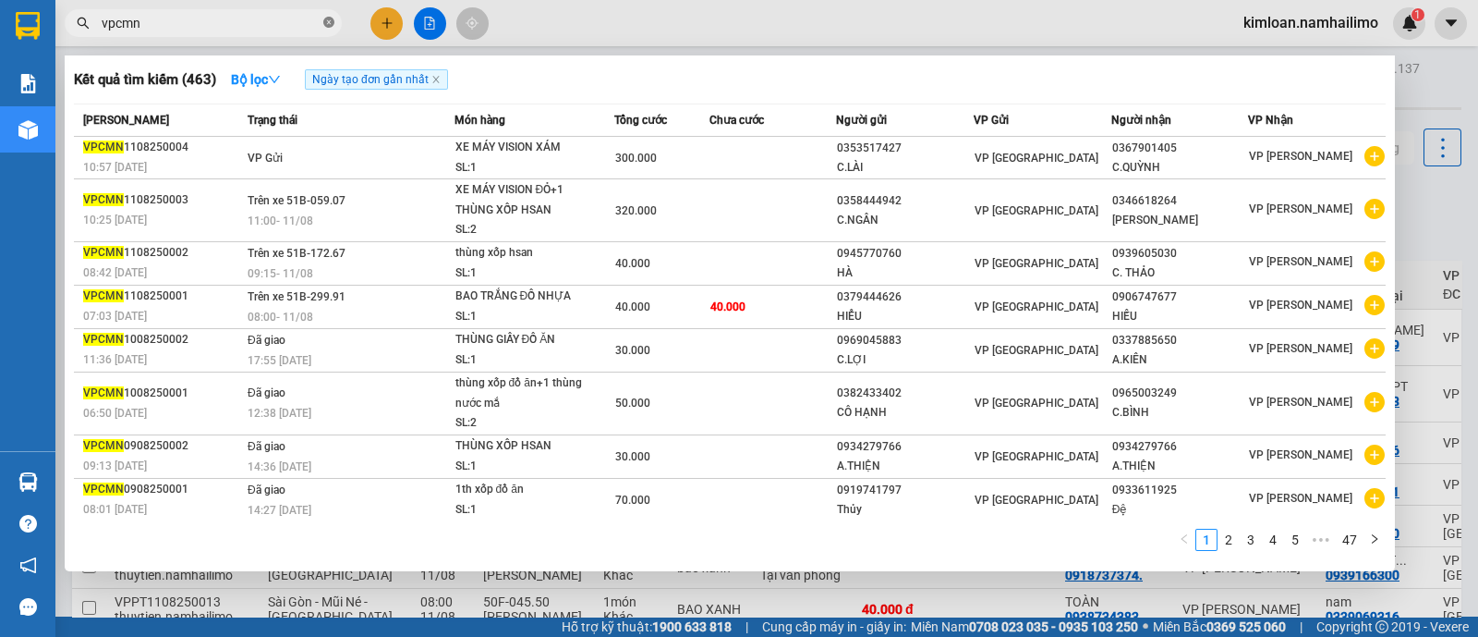
click at [328, 28] on icon "close-circle" at bounding box center [328, 22] width 11 height 11
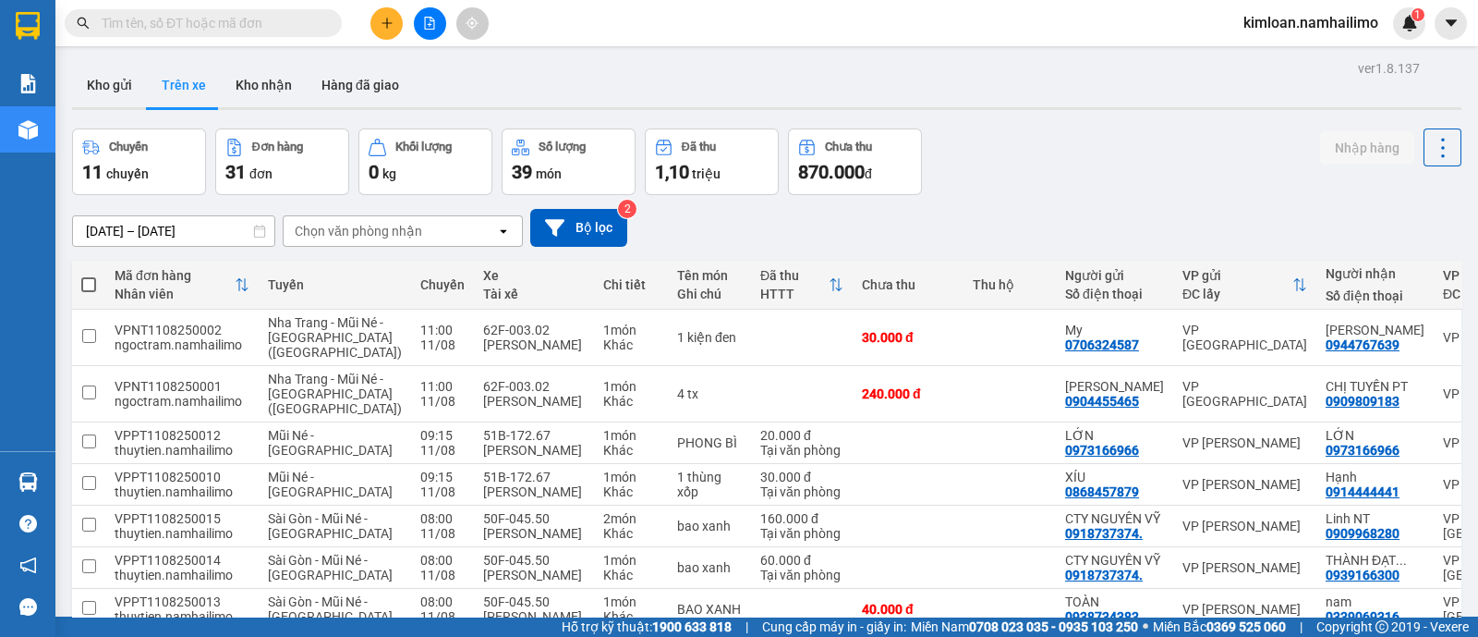
click at [213, 94] on button "Trên xe" at bounding box center [184, 85] width 74 height 44
click at [183, 95] on button "Trên xe" at bounding box center [184, 85] width 74 height 44
click at [204, 85] on button "Trên xe" at bounding box center [184, 85] width 74 height 44
click at [383, 222] on div "Chọn văn phòng nhận" at bounding box center [359, 231] width 128 height 18
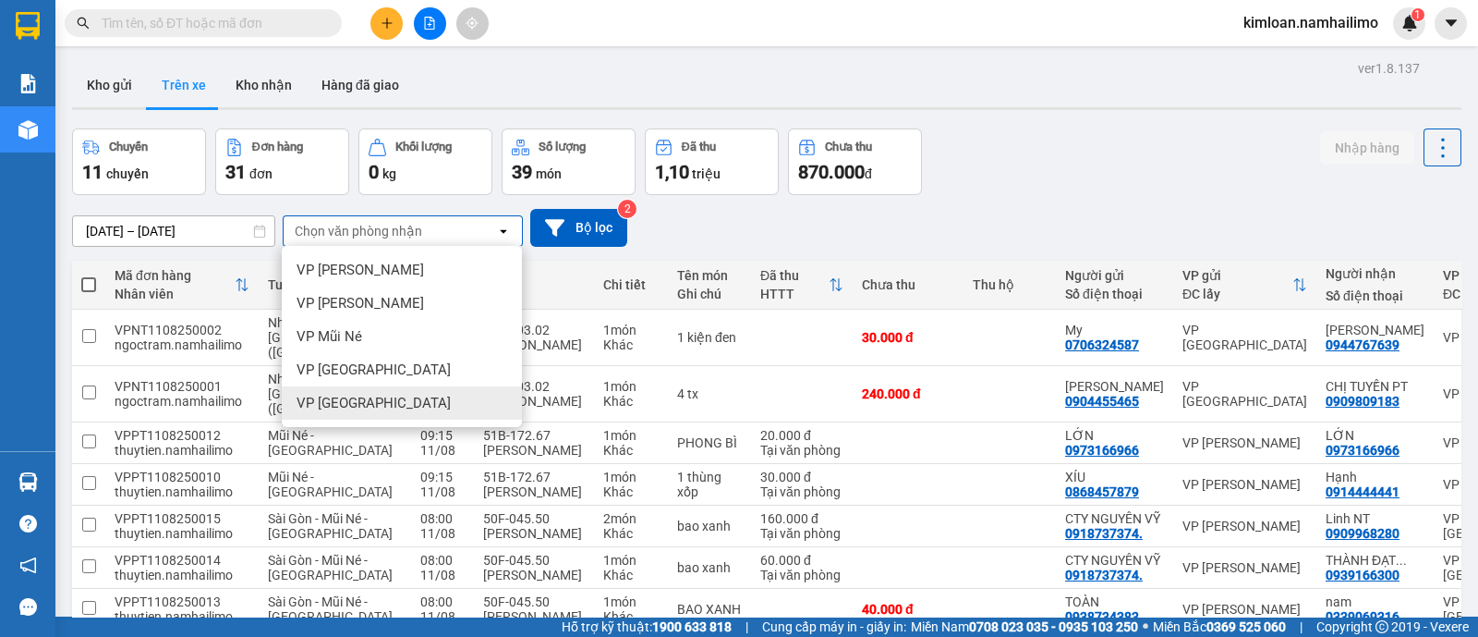
click at [369, 396] on span "VP [GEOGRAPHIC_DATA]" at bounding box center [374, 403] width 154 height 18
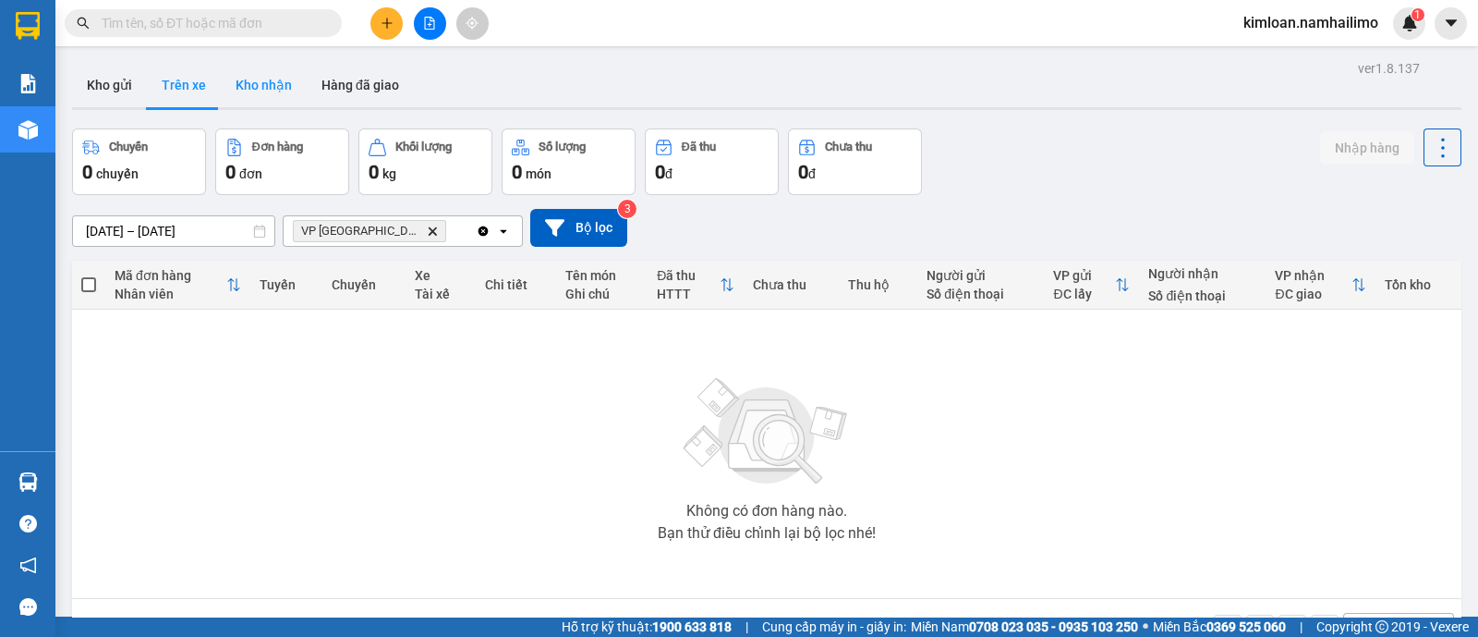
click at [259, 85] on button "Kho nhận" at bounding box center [264, 85] width 86 height 44
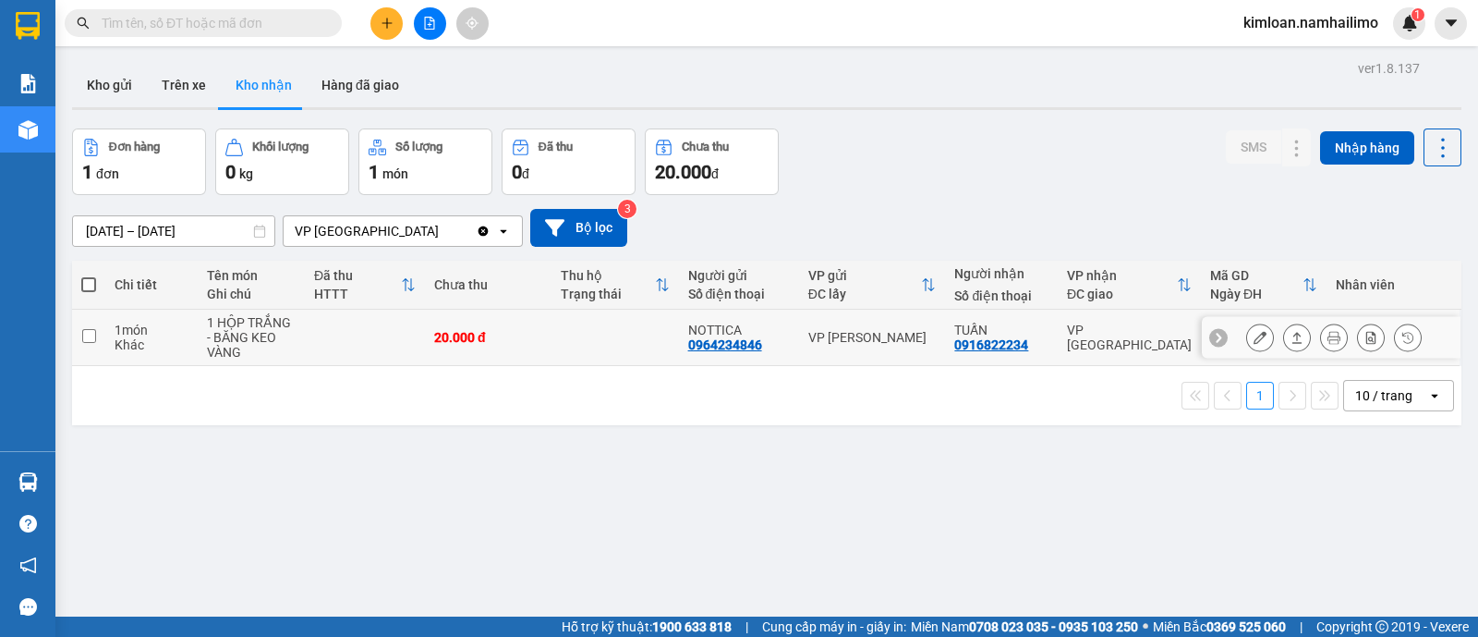
click at [91, 334] on input "checkbox" at bounding box center [89, 336] width 14 height 14
checkbox input "true"
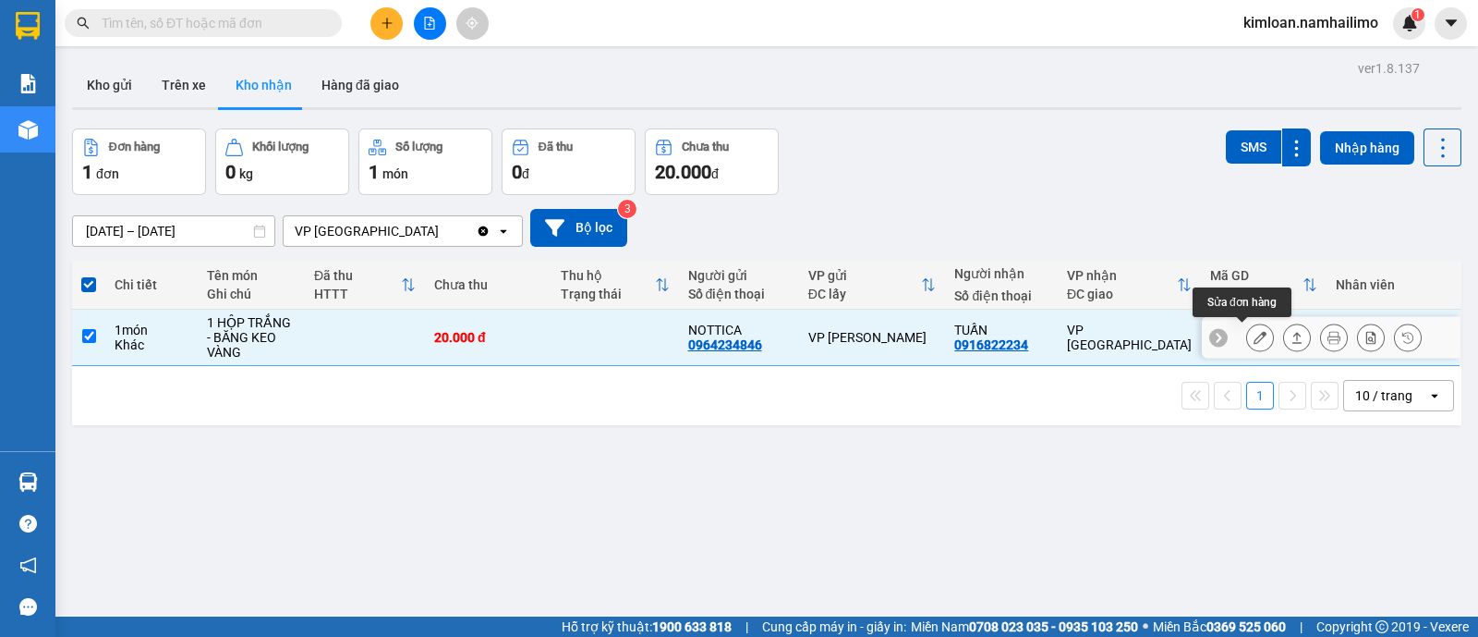
click at [1254, 340] on icon at bounding box center [1260, 337] width 13 height 13
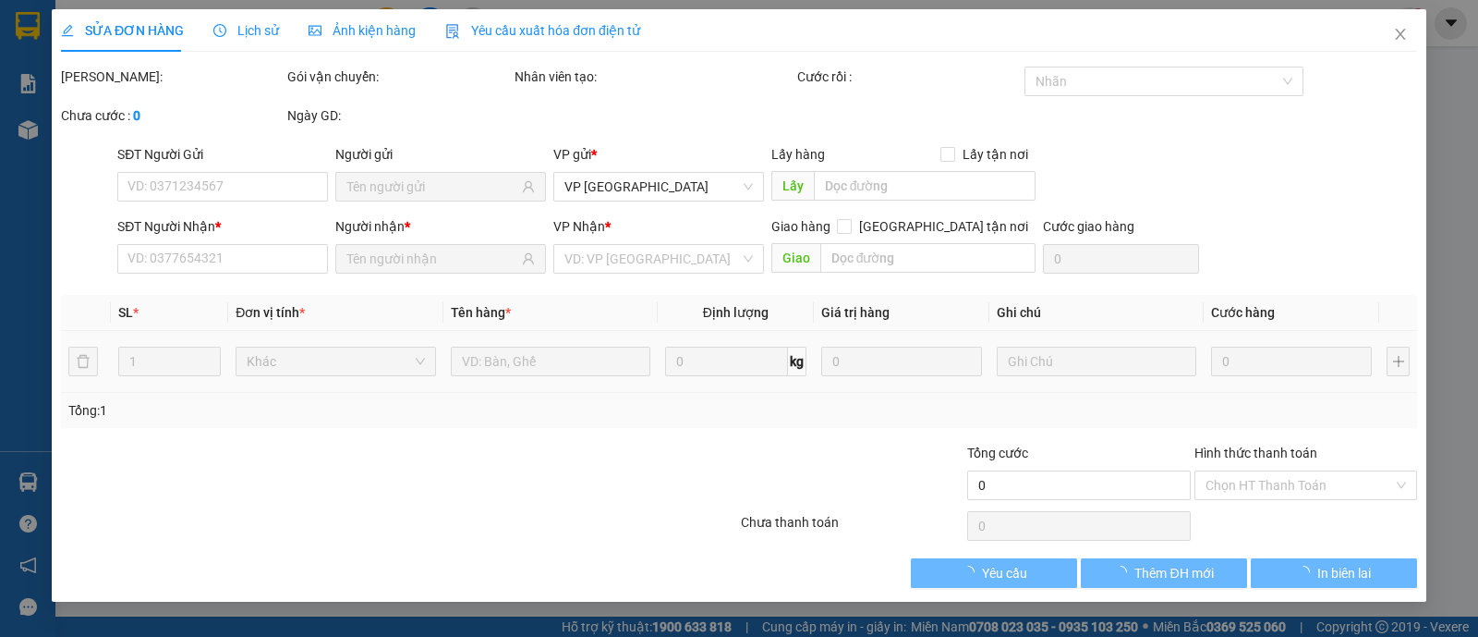
type input "0964234846"
type input "NOTTICA"
type input "0916822234"
type input "TUẤN"
type input "20.000"
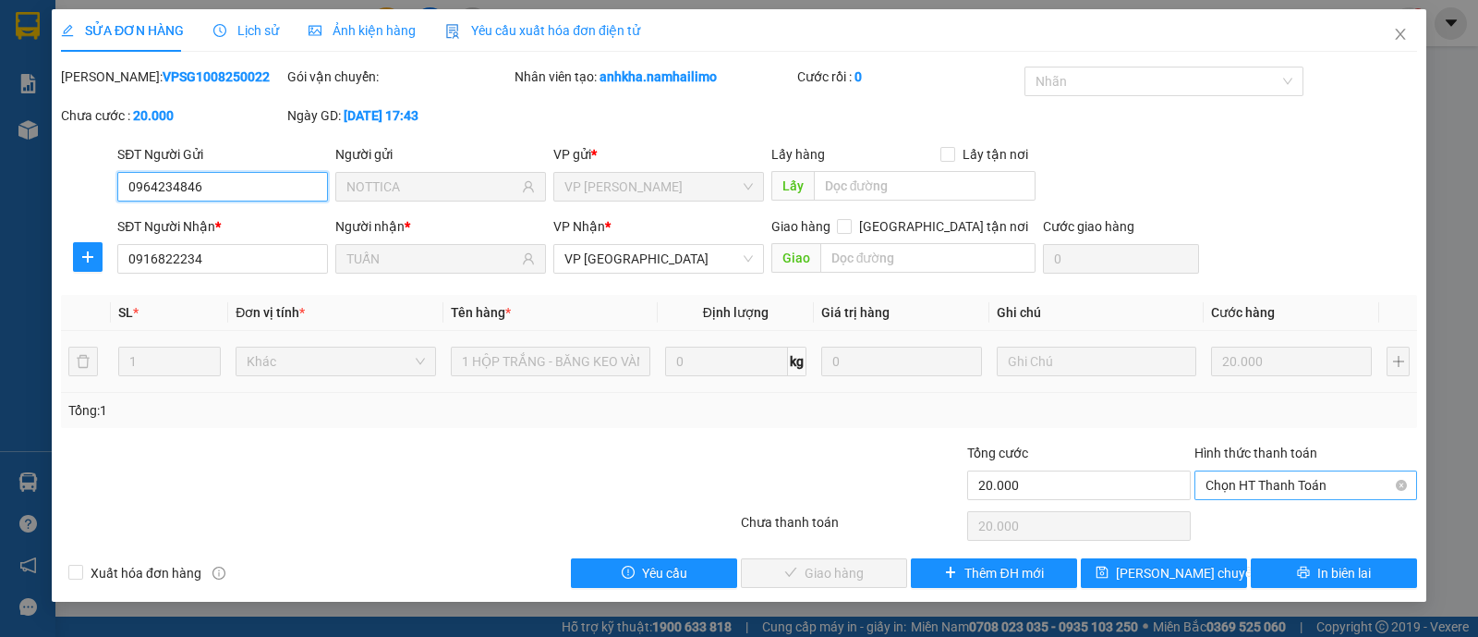
click at [1309, 478] on span "Chọn HT Thanh Toán" at bounding box center [1306, 485] width 200 height 28
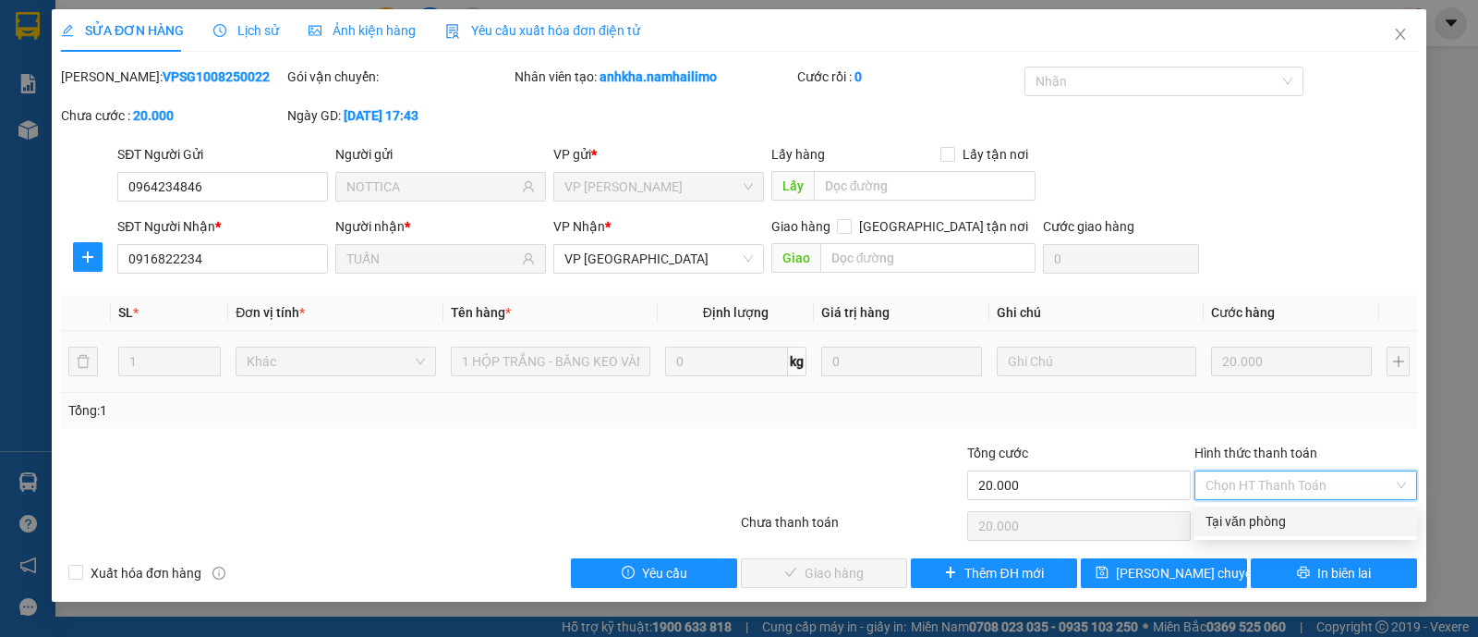
drag, startPoint x: 1284, startPoint y: 525, endPoint x: 1218, endPoint y: 524, distance: 66.5
click at [1280, 529] on div "Tại văn phòng" at bounding box center [1306, 521] width 200 height 20
type input "0"
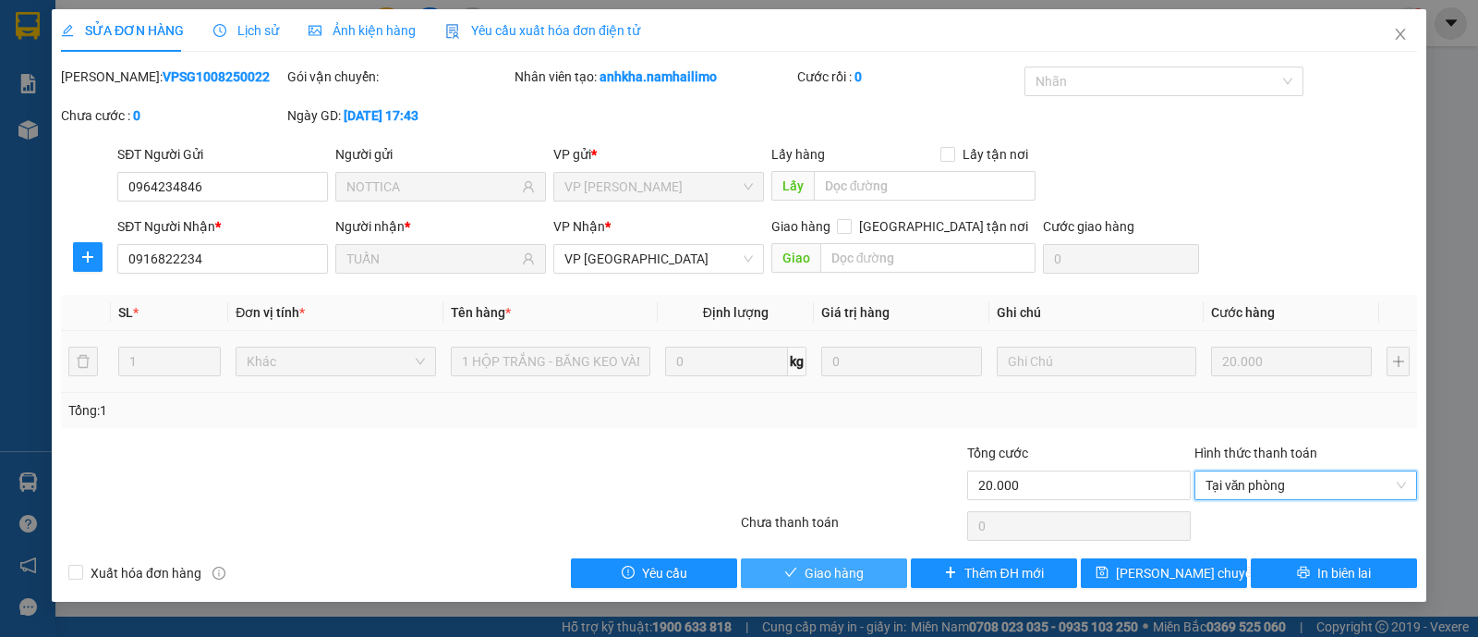
click at [862, 571] on span "Giao hàng" at bounding box center [834, 573] width 59 height 20
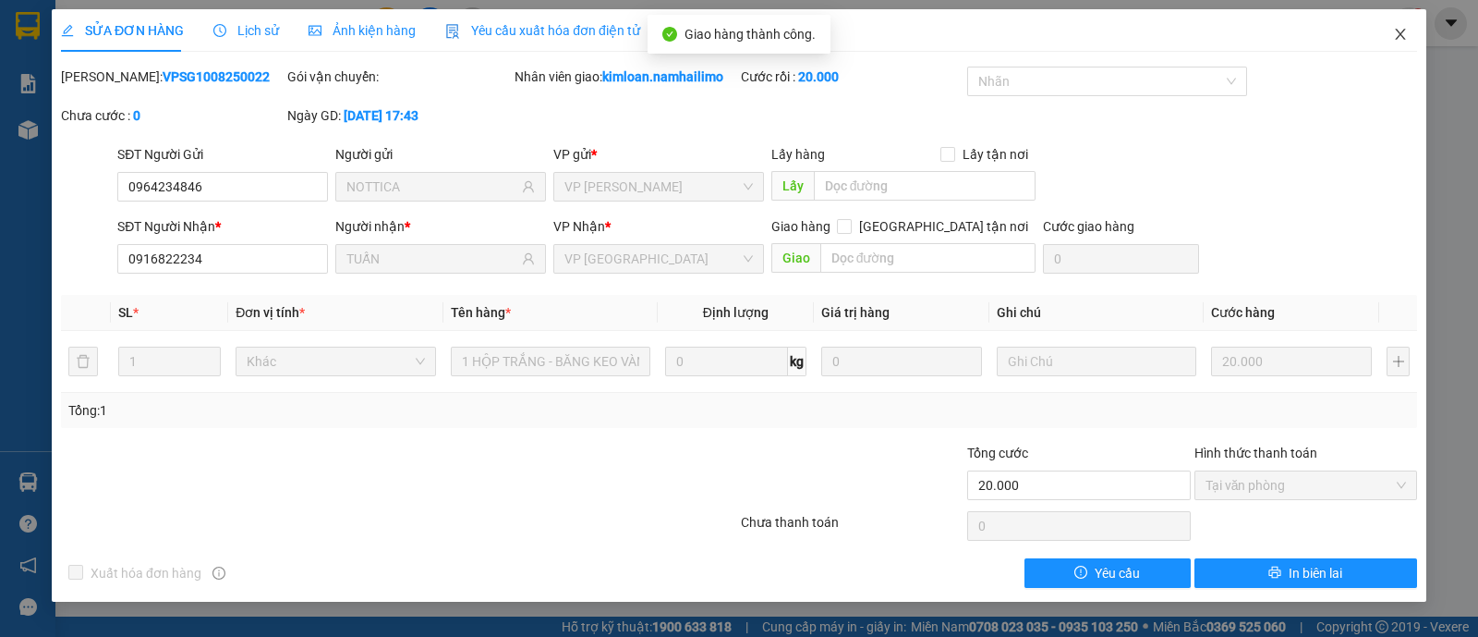
click at [1404, 43] on span "Close" at bounding box center [1401, 35] width 52 height 52
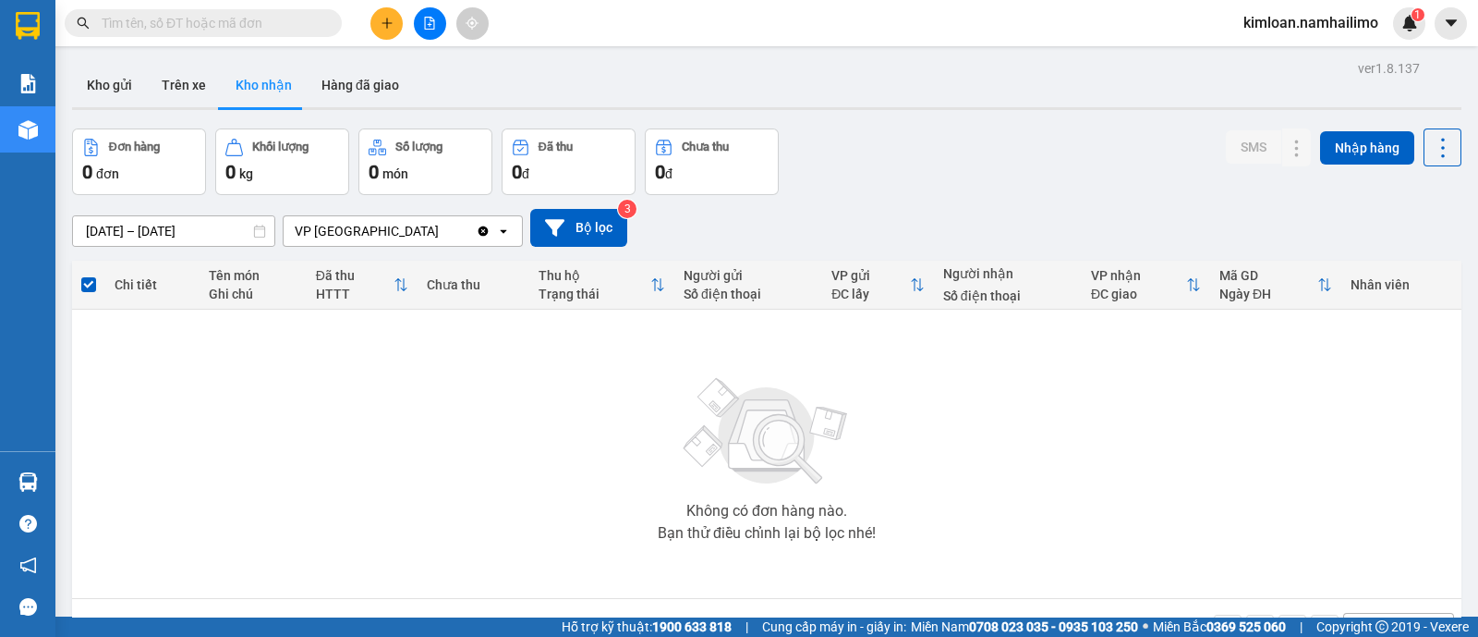
click at [686, 65] on div "Kho gửi Trên xe Kho nhận Hàng đã giao" at bounding box center [767, 87] width 1390 height 49
click at [714, 64] on div "Kho gửi Trên xe Kho nhận Hàng đã giao" at bounding box center [767, 87] width 1390 height 49
